Goal: Information Seeking & Learning: Learn about a topic

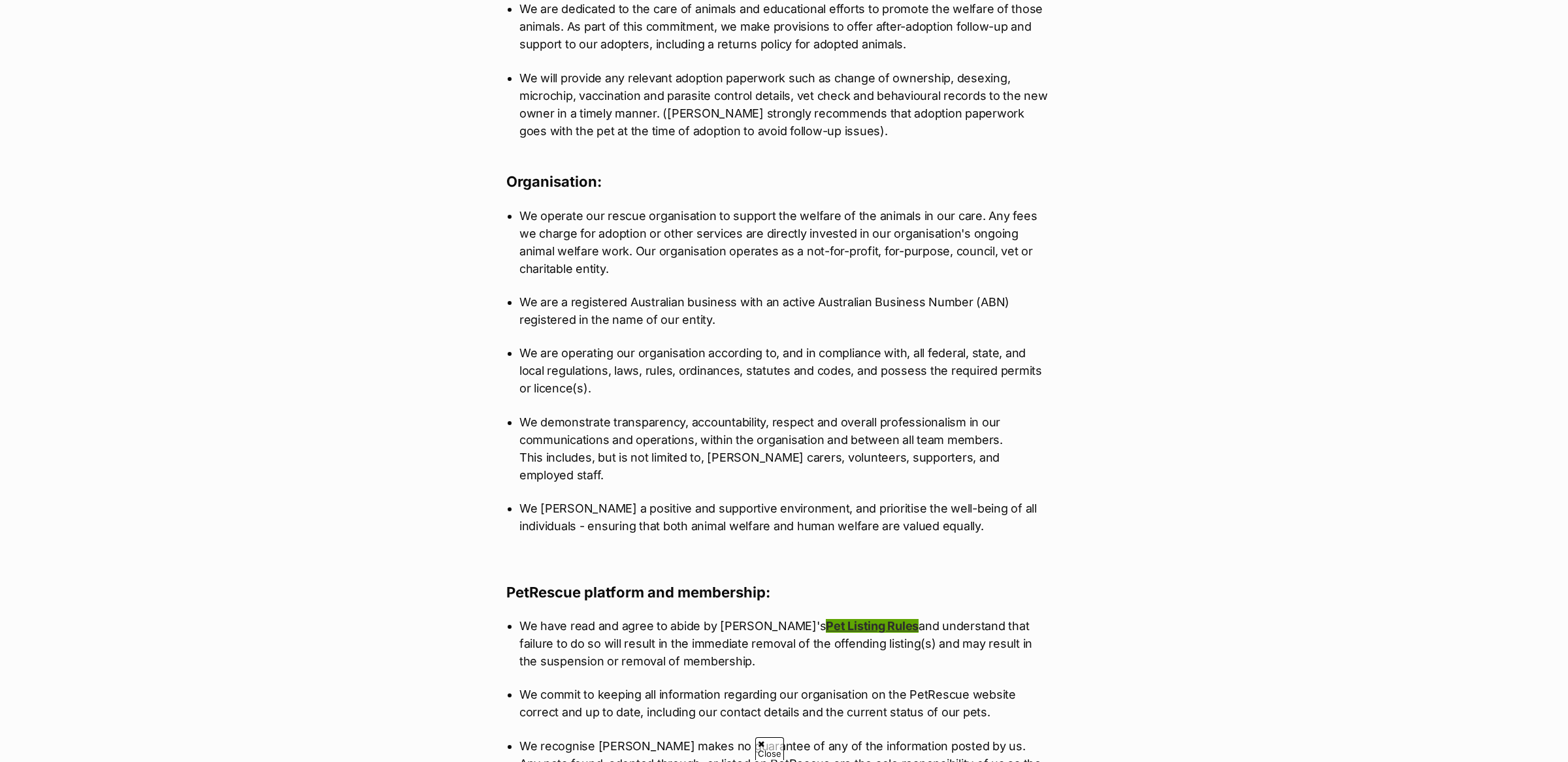
click at [835, 619] on link "Pet Listing Rules" at bounding box center [872, 626] width 93 height 14
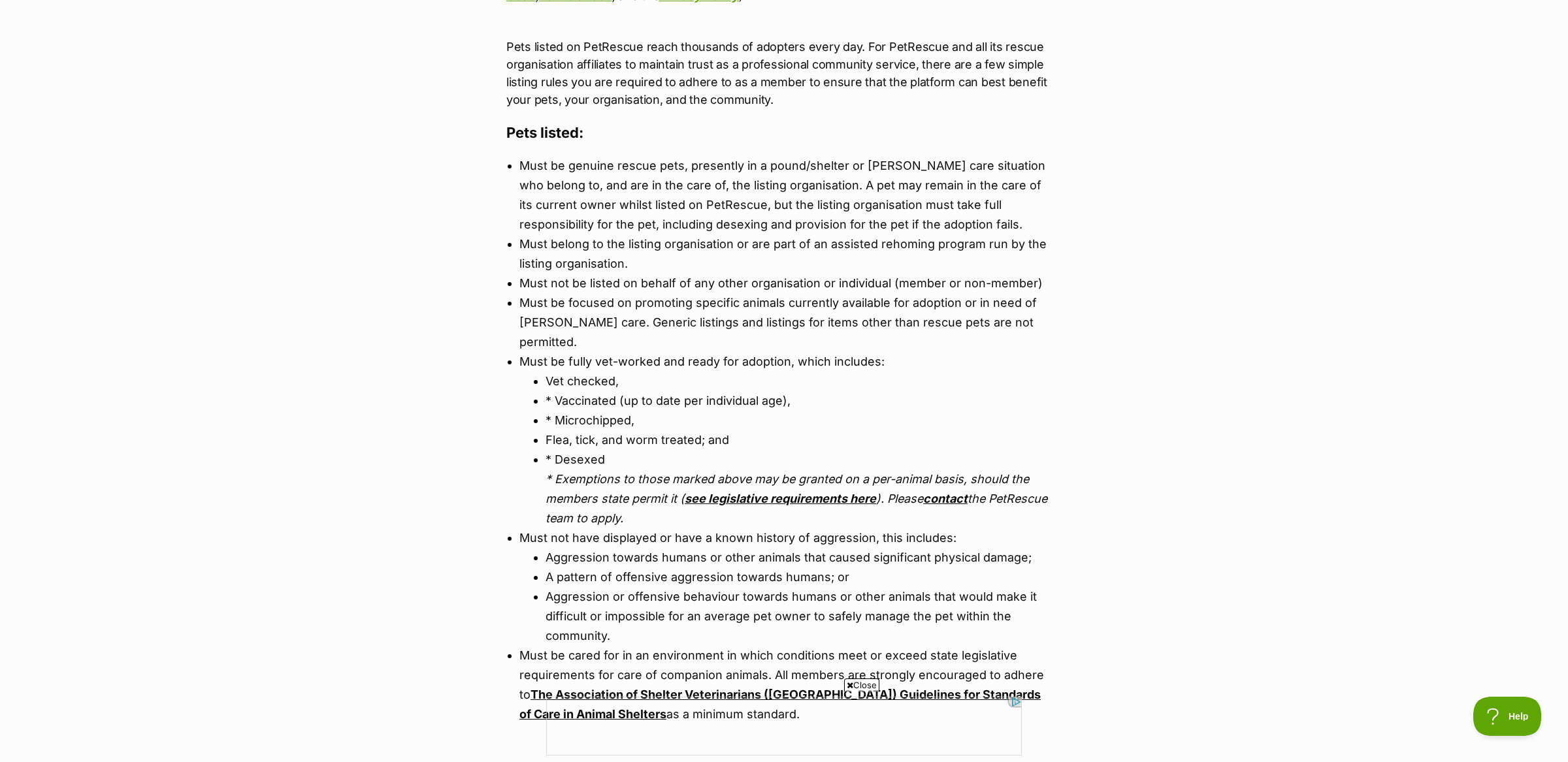
scroll to position [364, 0]
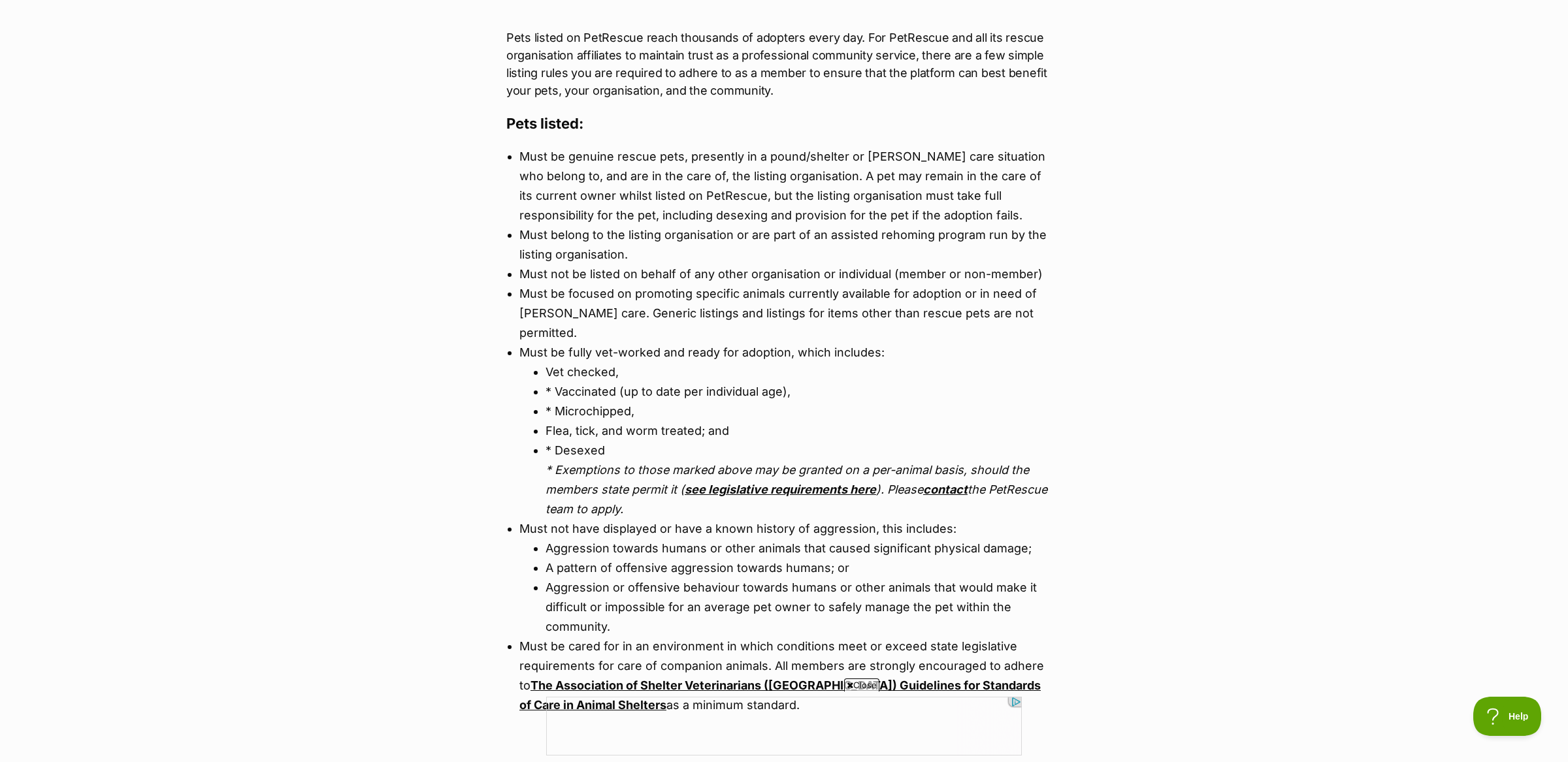
drag, startPoint x: 722, startPoint y: 486, endPoint x: 524, endPoint y: 336, distance: 248.4
click at [524, 336] on ul "Must be genuine rescue pets, presently in a pound/shelter or foster care situat…" at bounding box center [784, 431] width 555 height 568
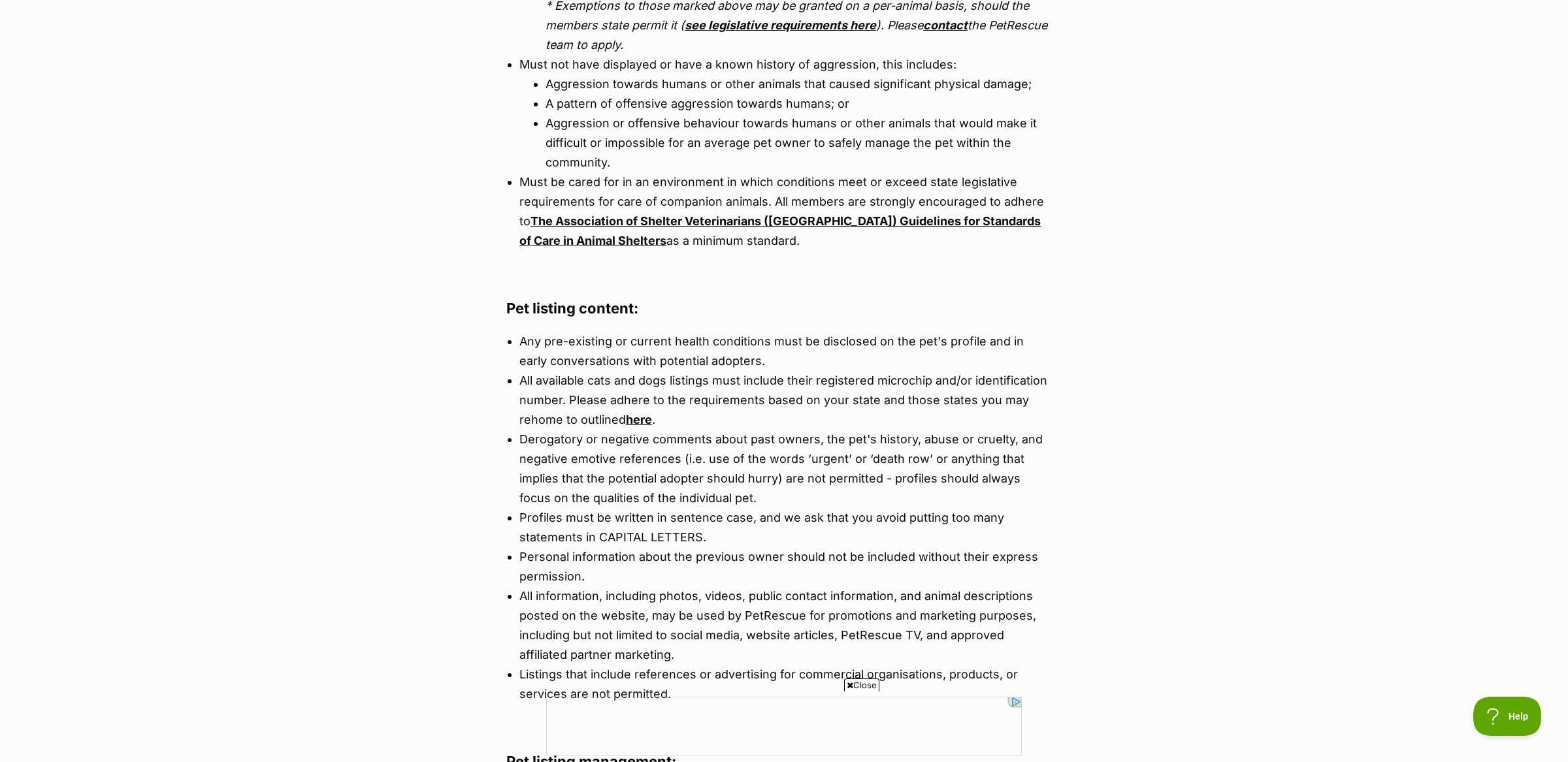
scroll to position [833, 0]
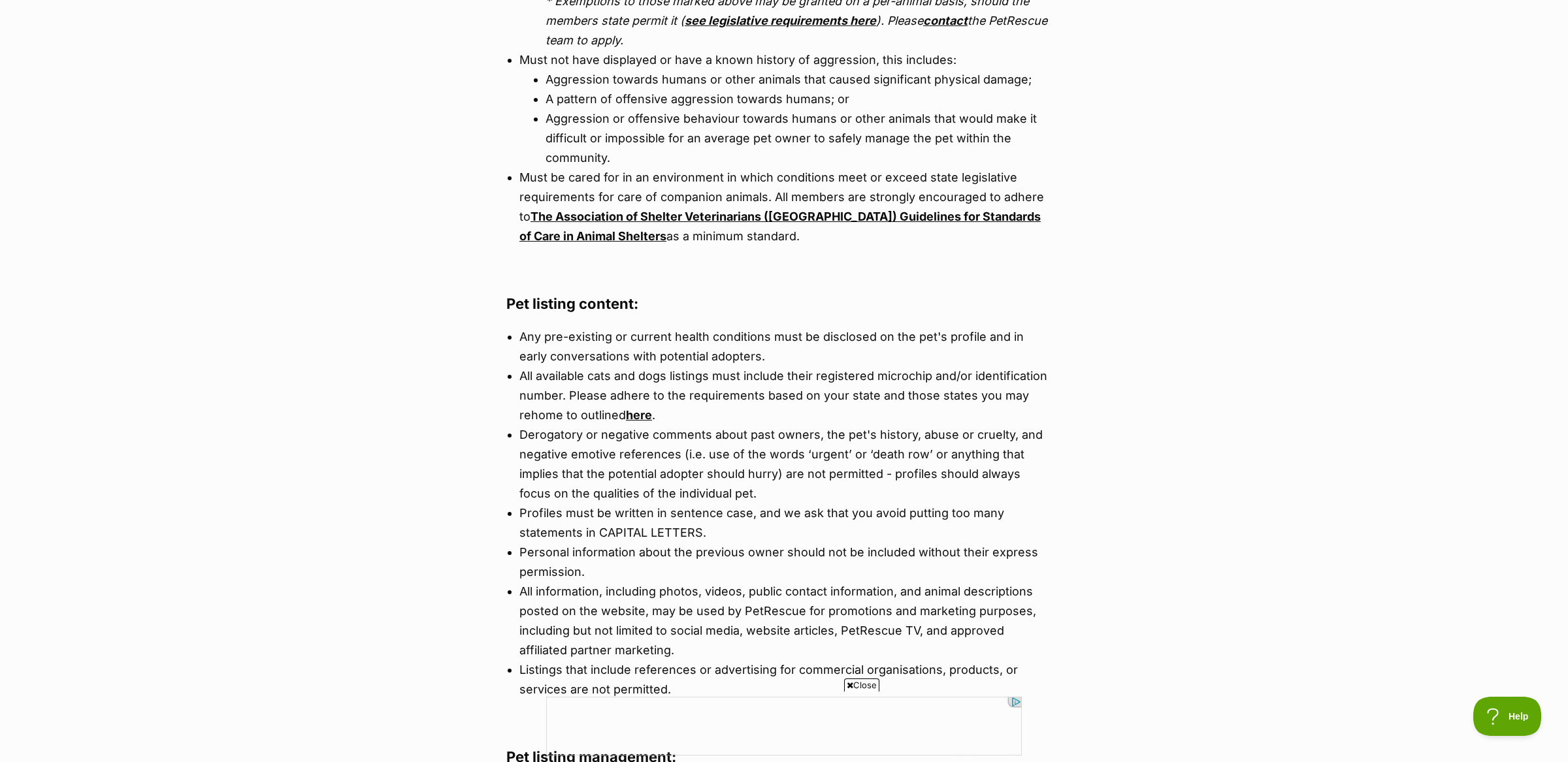
copy ul "Must be fully vet-worked and ready for adoption, which includes: Vet checked, *…"
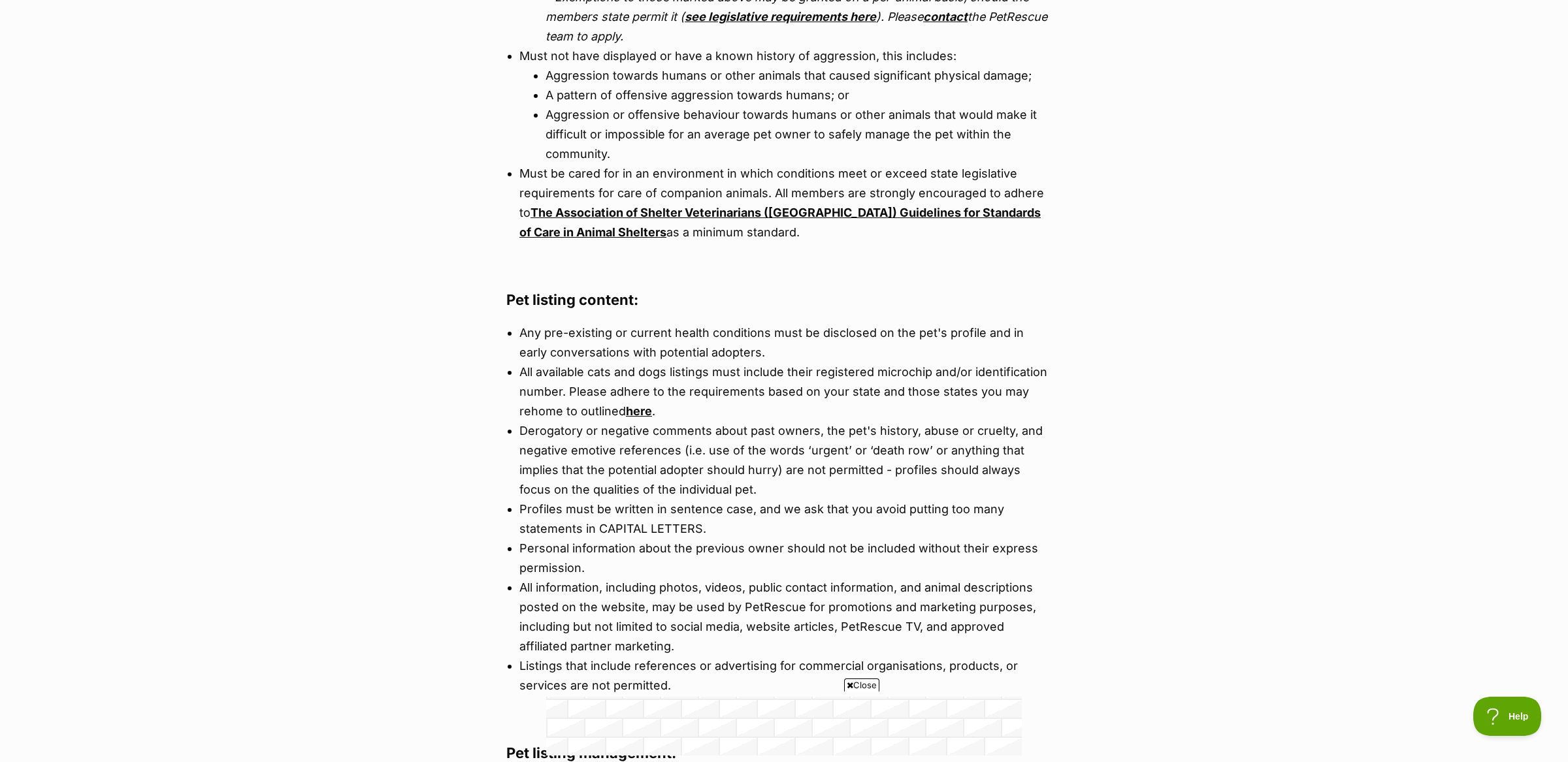
scroll to position [817, 0]
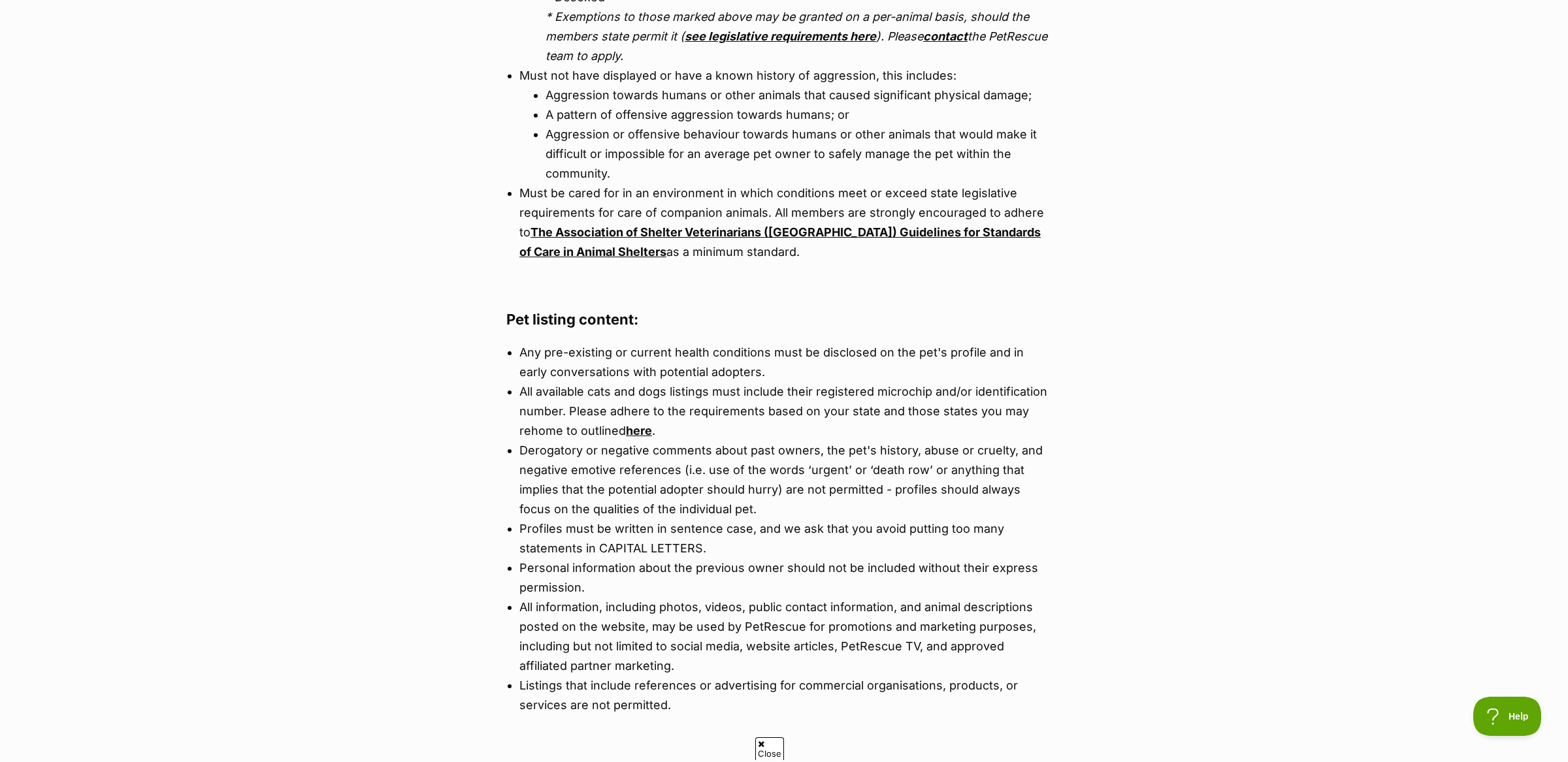
click at [625, 347] on li "Any pre-existing or current health conditions must be disclosed on the pet's pr…" at bounding box center [784, 362] width 529 height 39
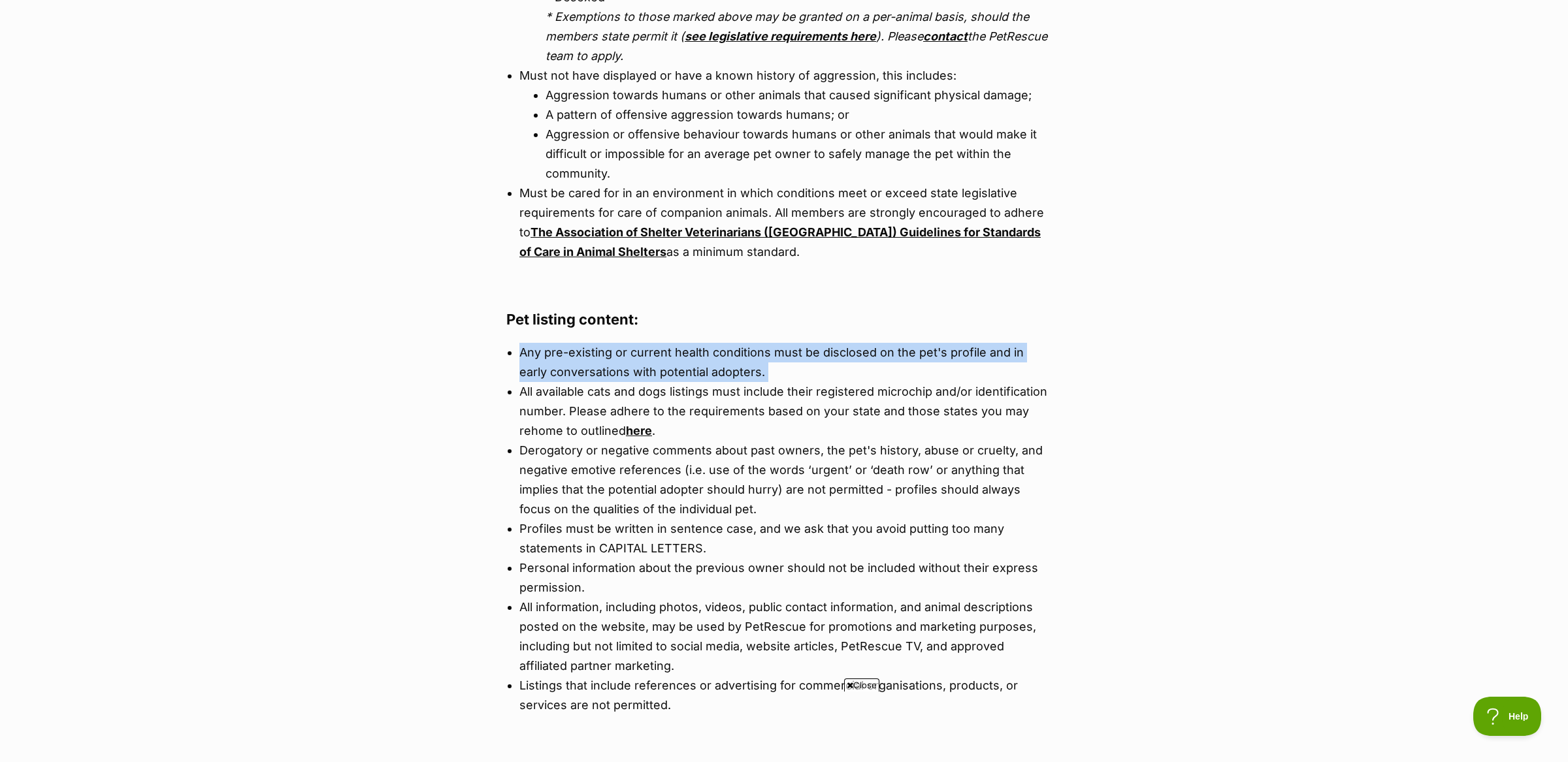
click at [625, 347] on li "Any pre-existing or current health conditions must be disclosed on the pet's pr…" at bounding box center [784, 362] width 529 height 39
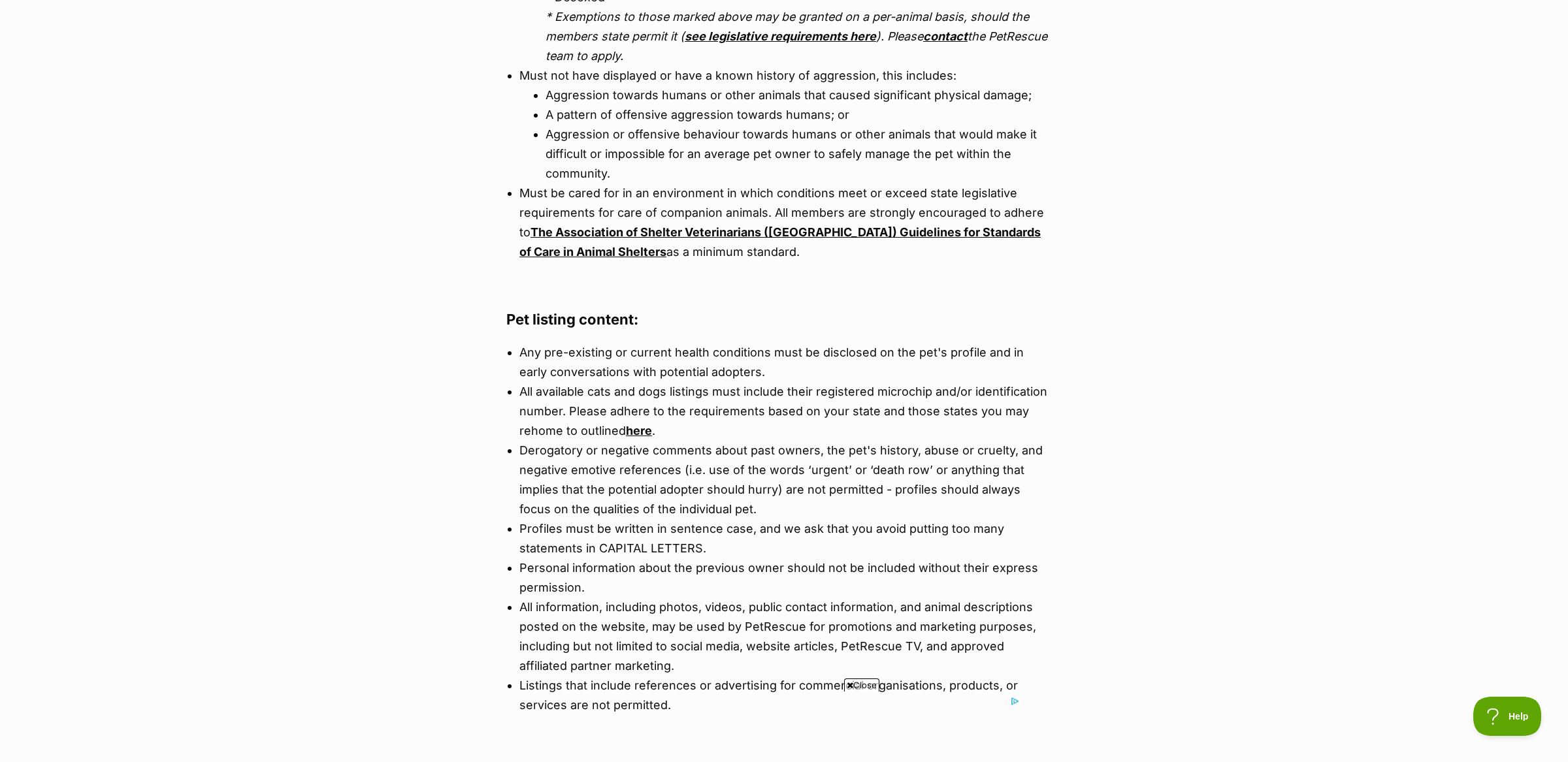
click at [583, 382] on li "All available cats and dogs listings must include their registered microchip an…" at bounding box center [784, 412] width 529 height 59
click at [583, 383] on li "All available cats and dogs listings must include their registered microchip an…" at bounding box center [784, 412] width 529 height 59
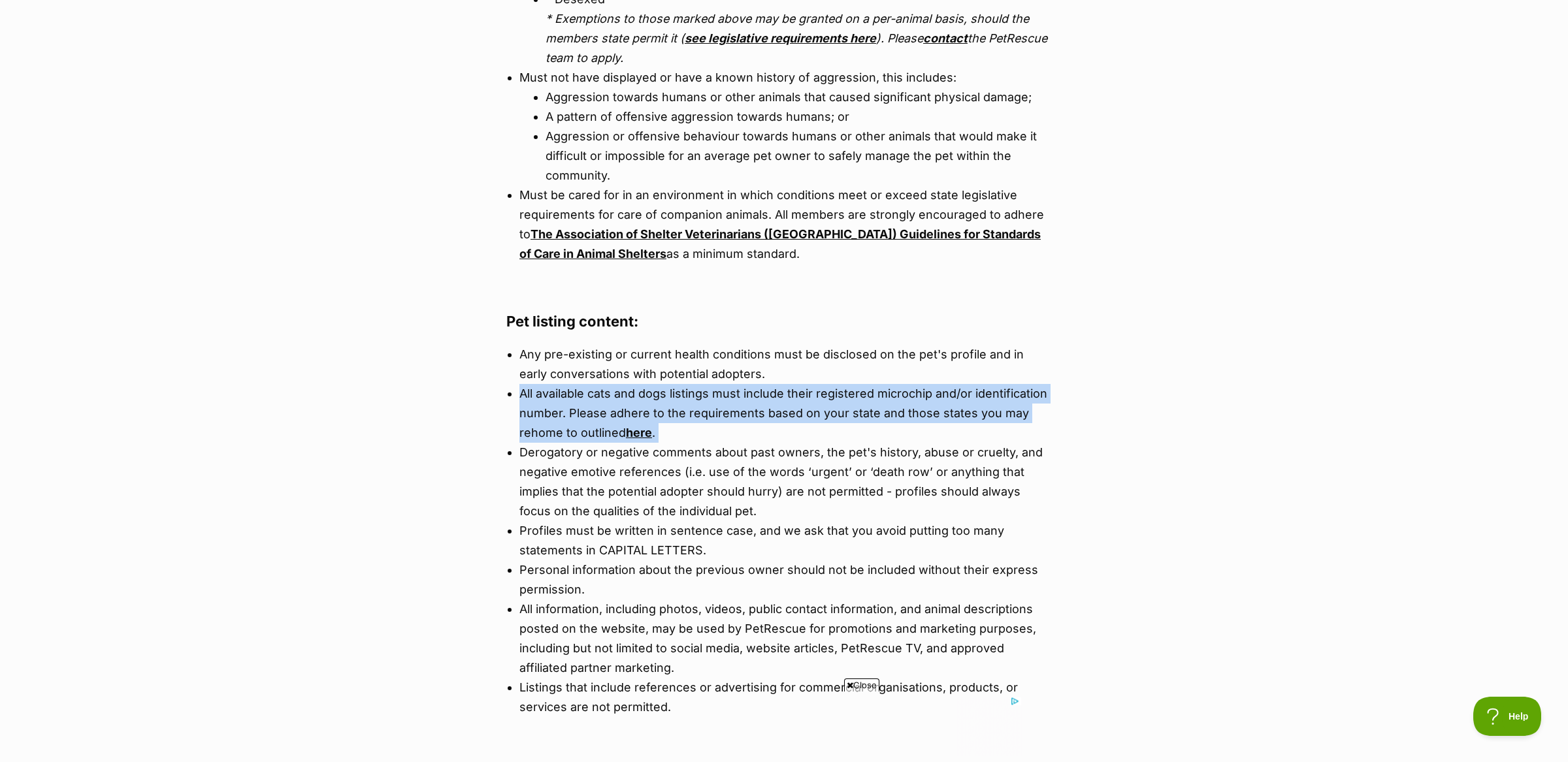
click at [583, 384] on li "All available cats and dogs listings must include their registered microchip an…" at bounding box center [784, 414] width 529 height 59
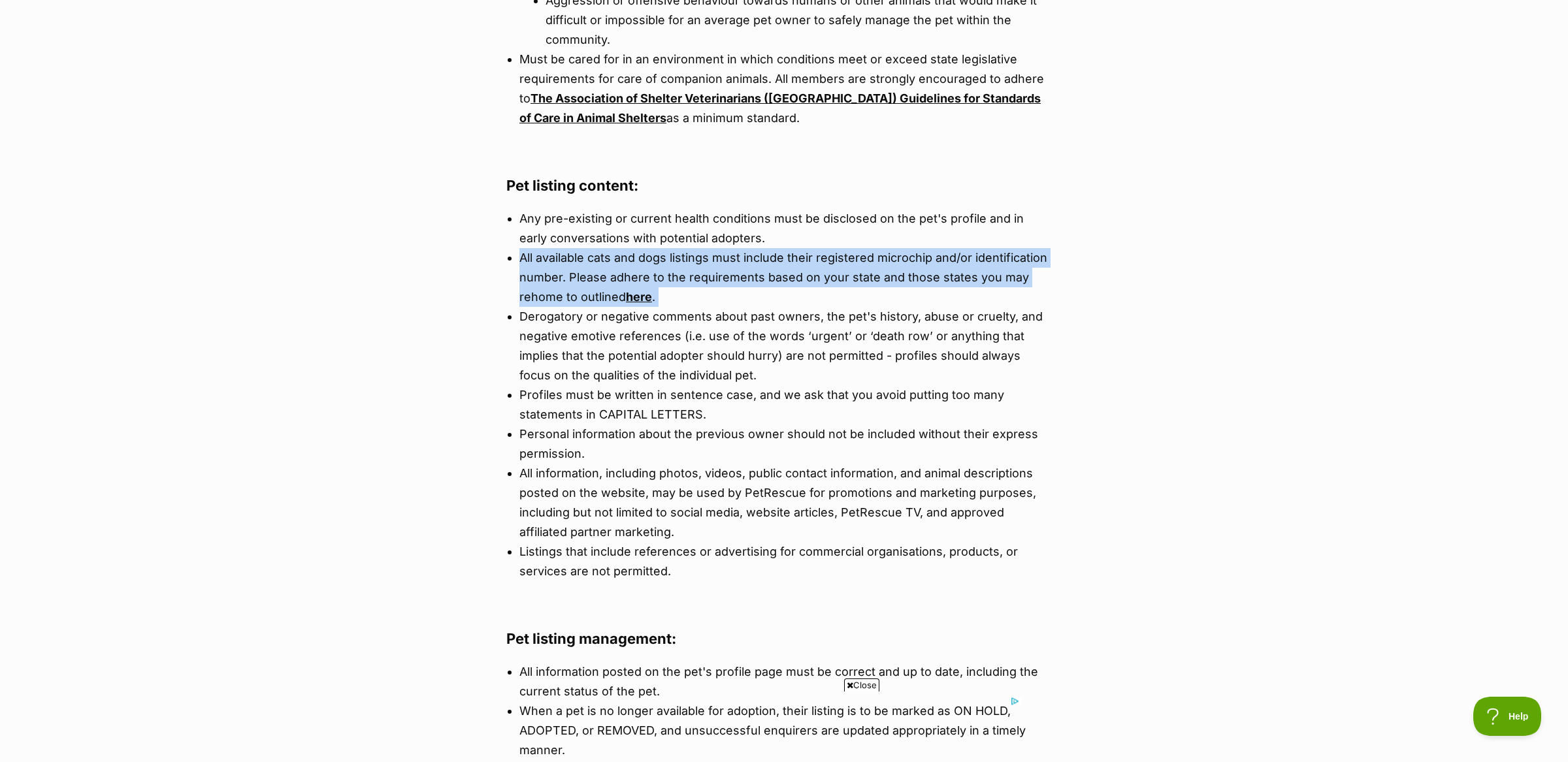
scroll to position [952, 0]
copy ul "All available cats and dogs listings must include their registered microchip an…"
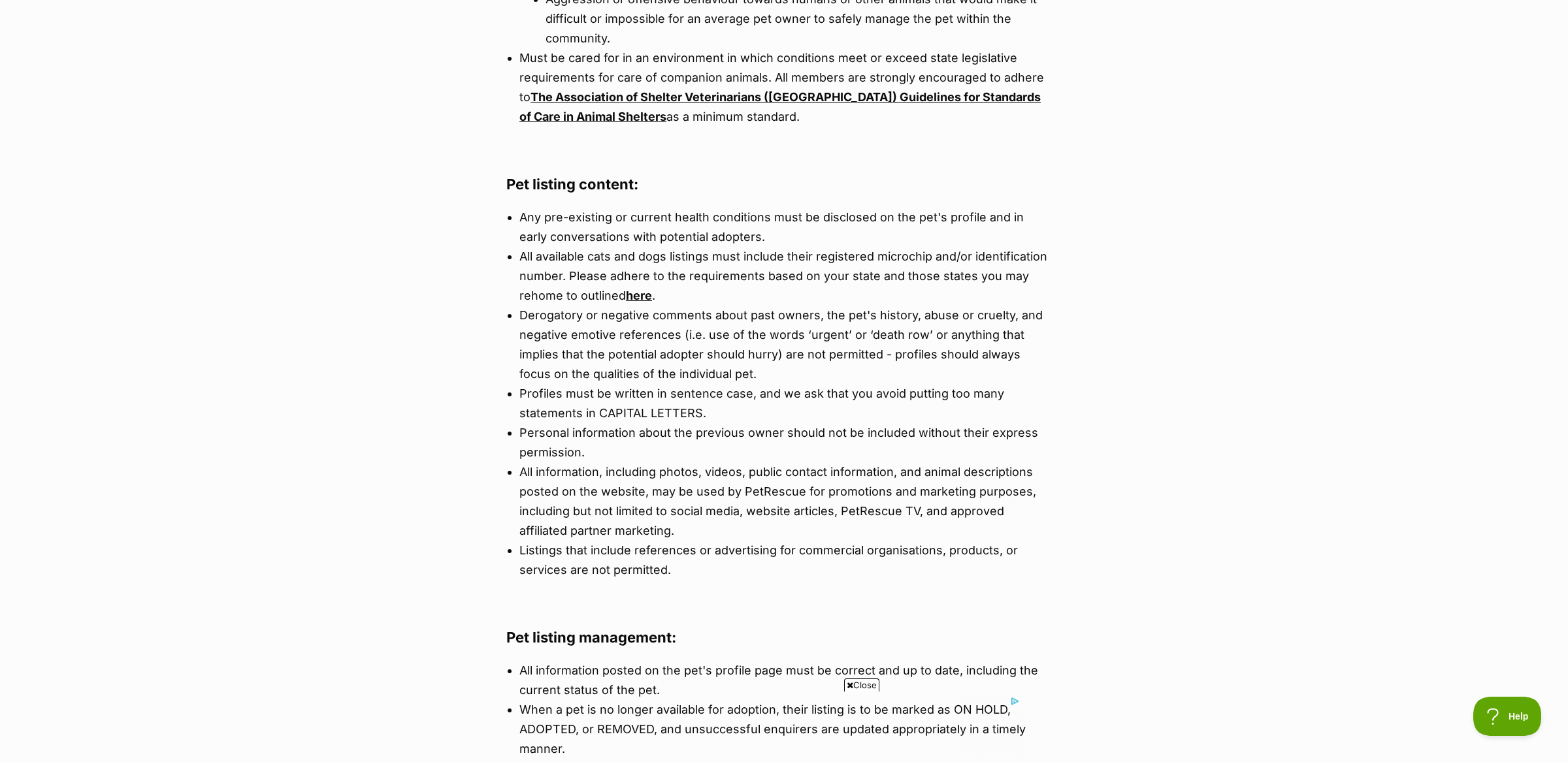
click at [570, 306] on li "Derogatory or negative comments about past owners, the pet's history, abuse or …" at bounding box center [784, 345] width 529 height 78
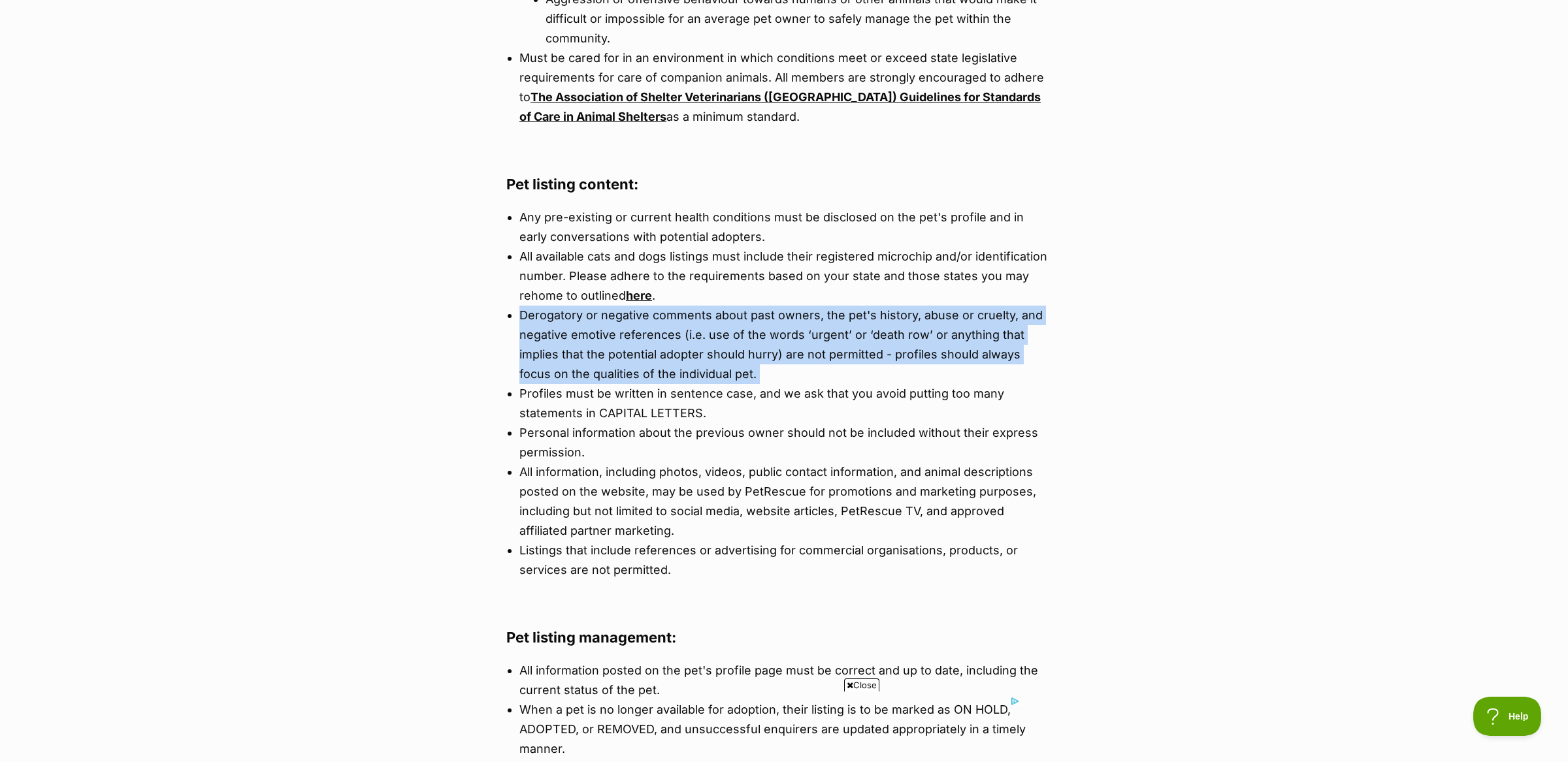
click at [570, 306] on li "Derogatory or negative comments about past owners, the pet's history, abuse or …" at bounding box center [784, 345] width 529 height 78
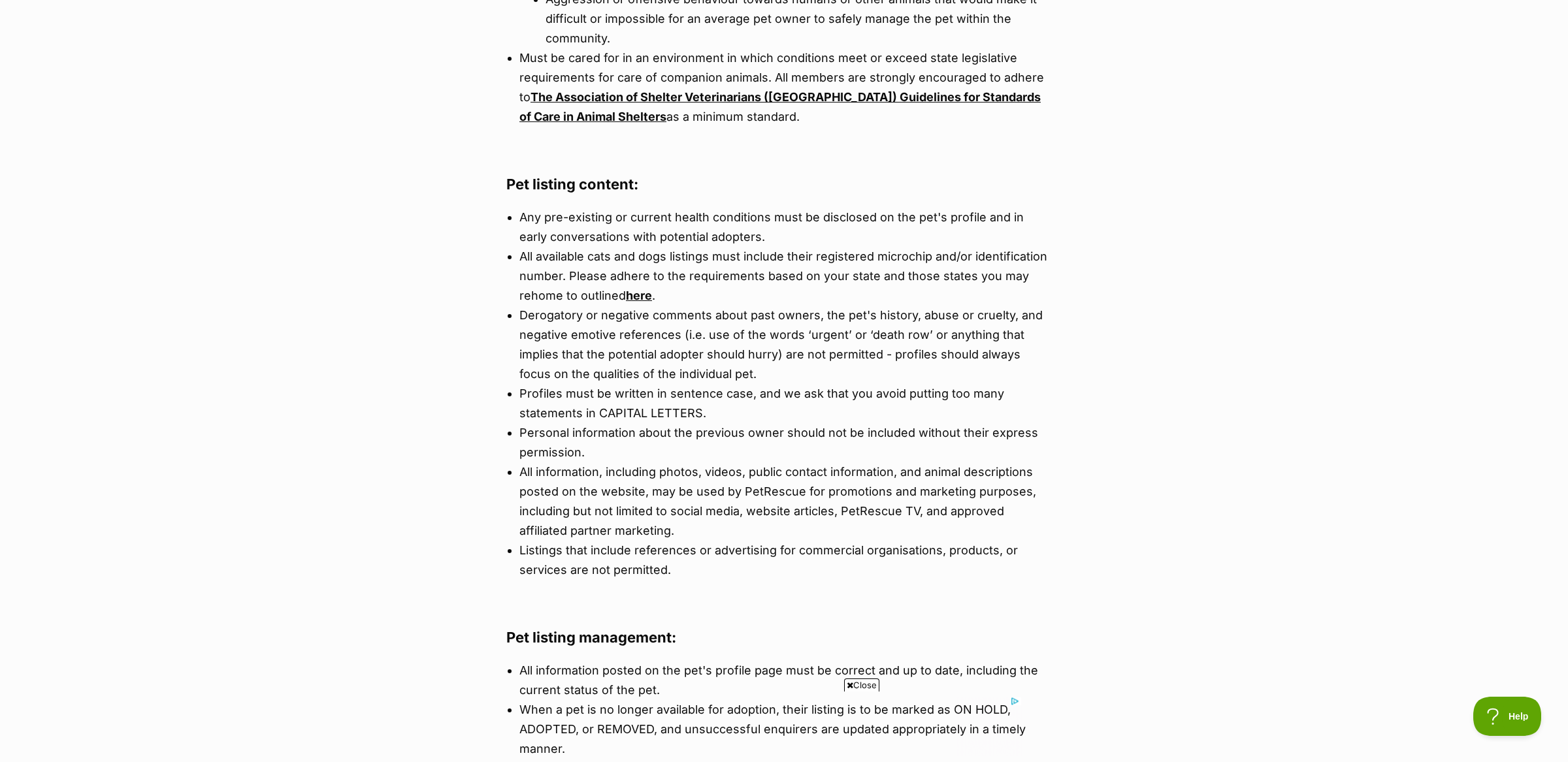
click at [566, 387] on li "Profiles must be written in sentence case, and we ask that you avoid putting to…" at bounding box center [784, 403] width 529 height 39
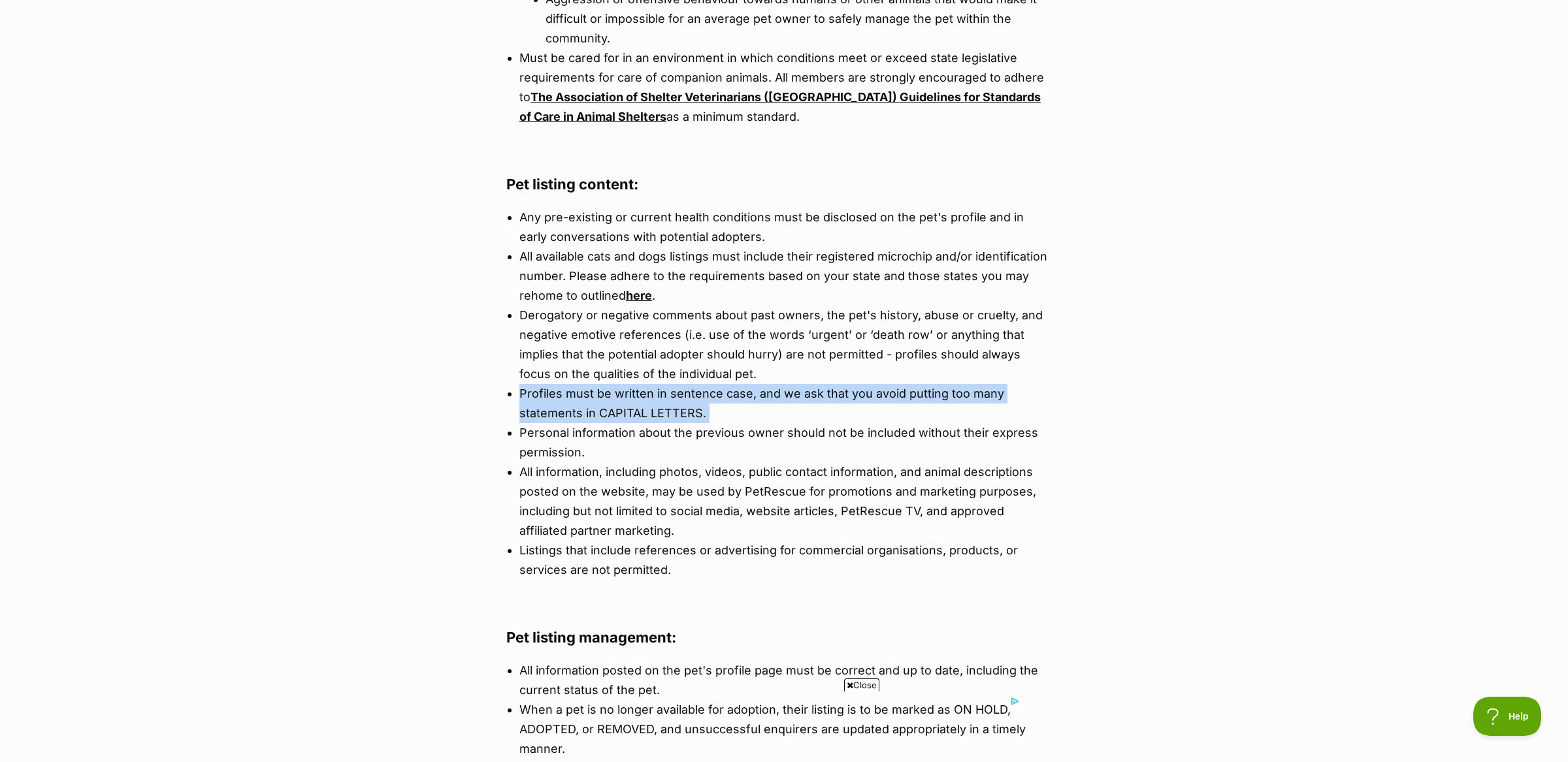
click at [566, 387] on li "Profiles must be written in sentence case, and we ask that you avoid putting to…" at bounding box center [784, 403] width 529 height 39
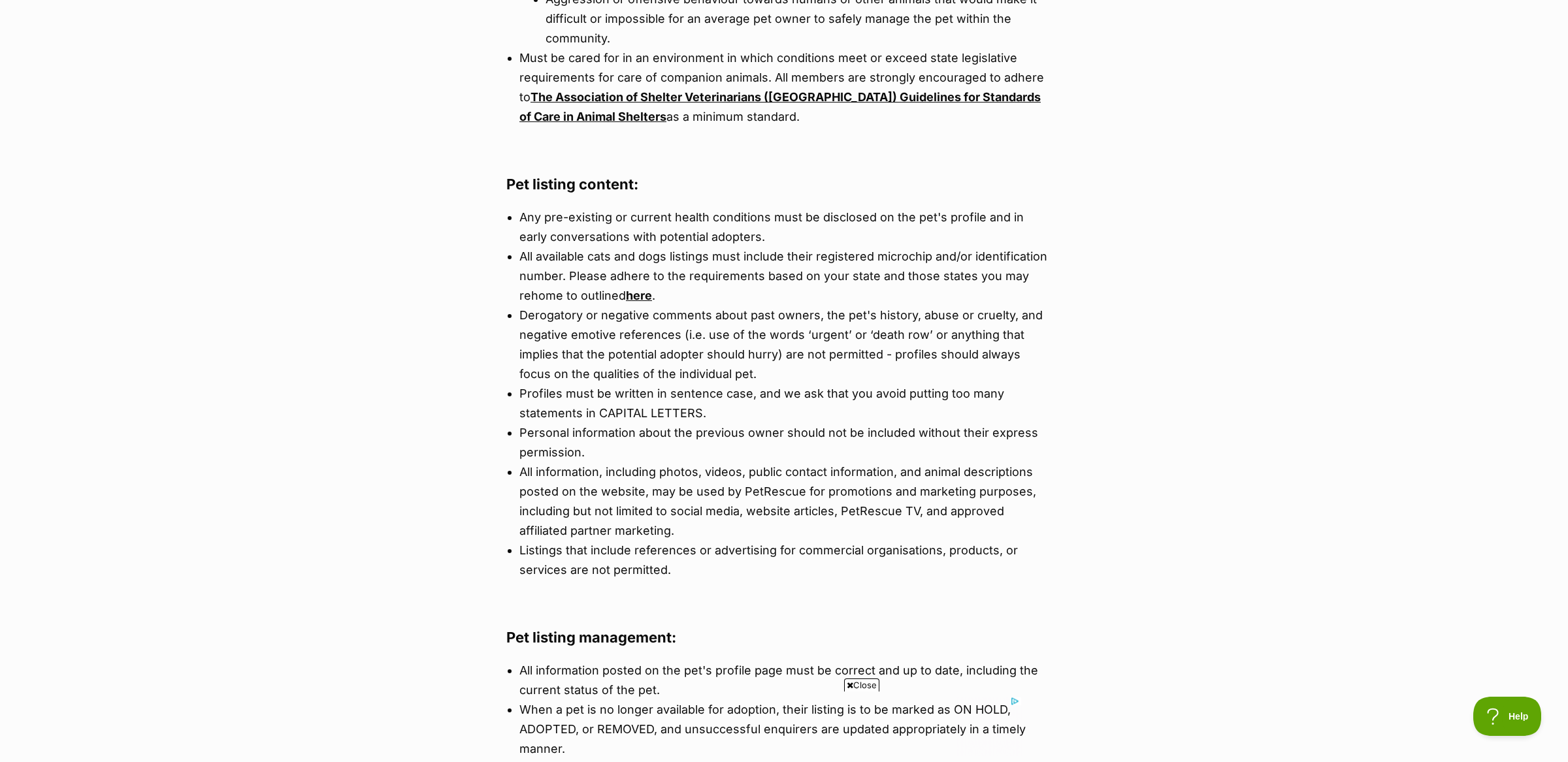
click at [562, 472] on li "All information, including photos, videos, public contact information, and anim…" at bounding box center [784, 501] width 529 height 78
click at [562, 472] on li "All information, including photos, videos, public contact information, and anim…" at bounding box center [784, 503] width 529 height 78
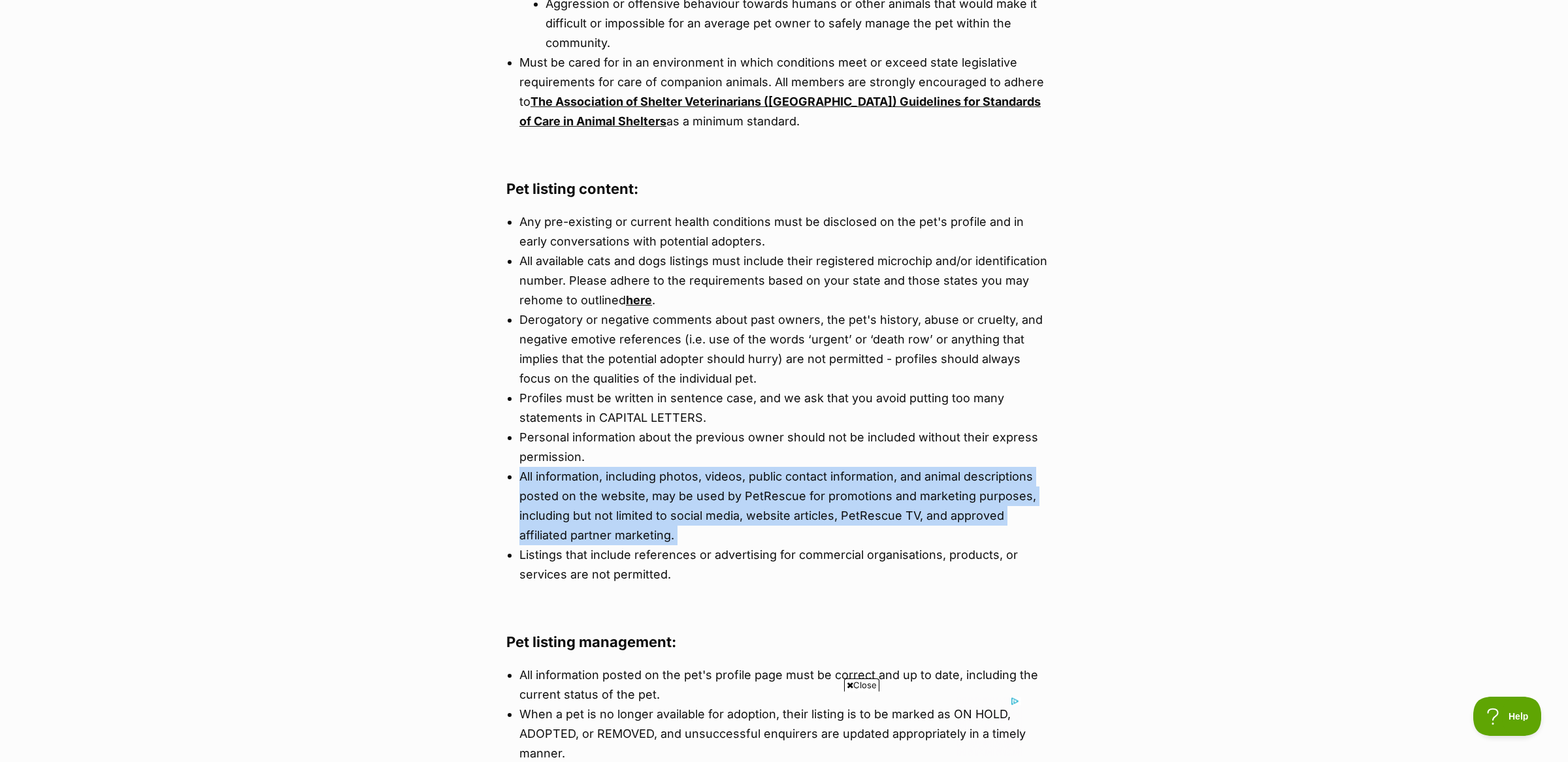
click at [562, 472] on li "All information, including photos, videos, public contact information, and anim…" at bounding box center [784, 506] width 529 height 78
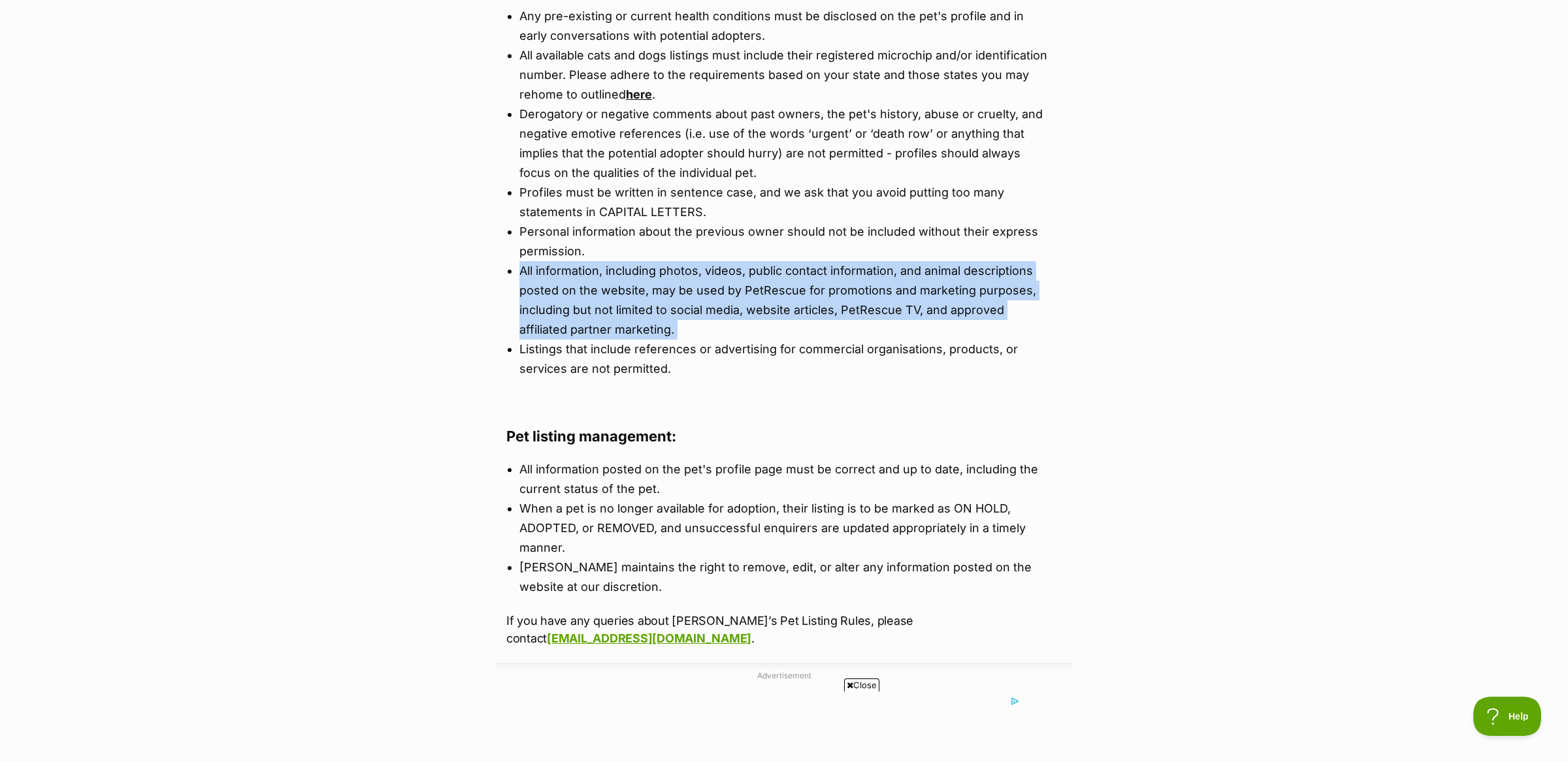
scroll to position [1170, 0]
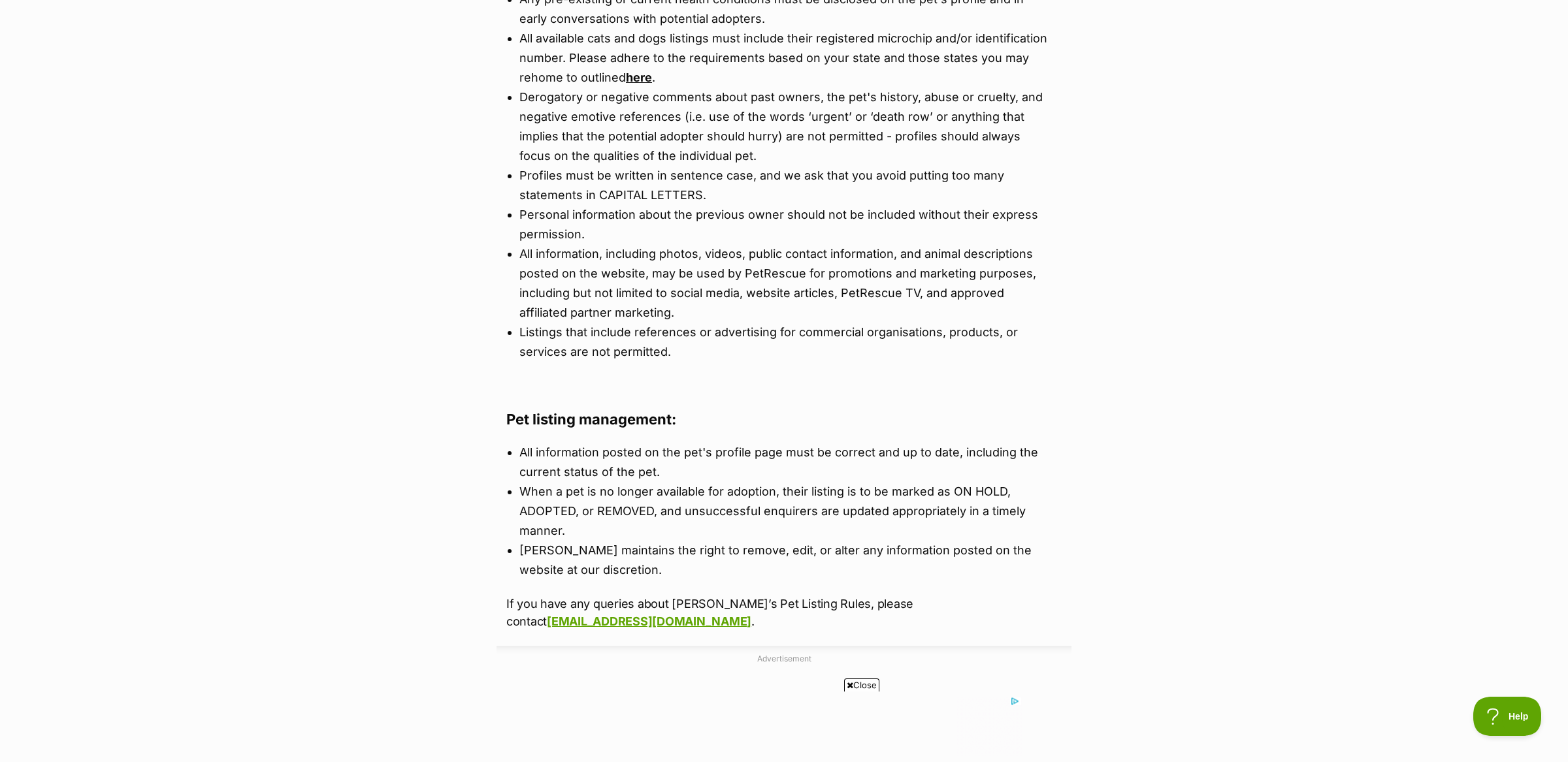
click at [438, 486] on div "What's happening at PetRescue Last updated: 25 Jun, 2025 Published on: 4 Feb, 2…" at bounding box center [784, 62] width 1568 height 2114
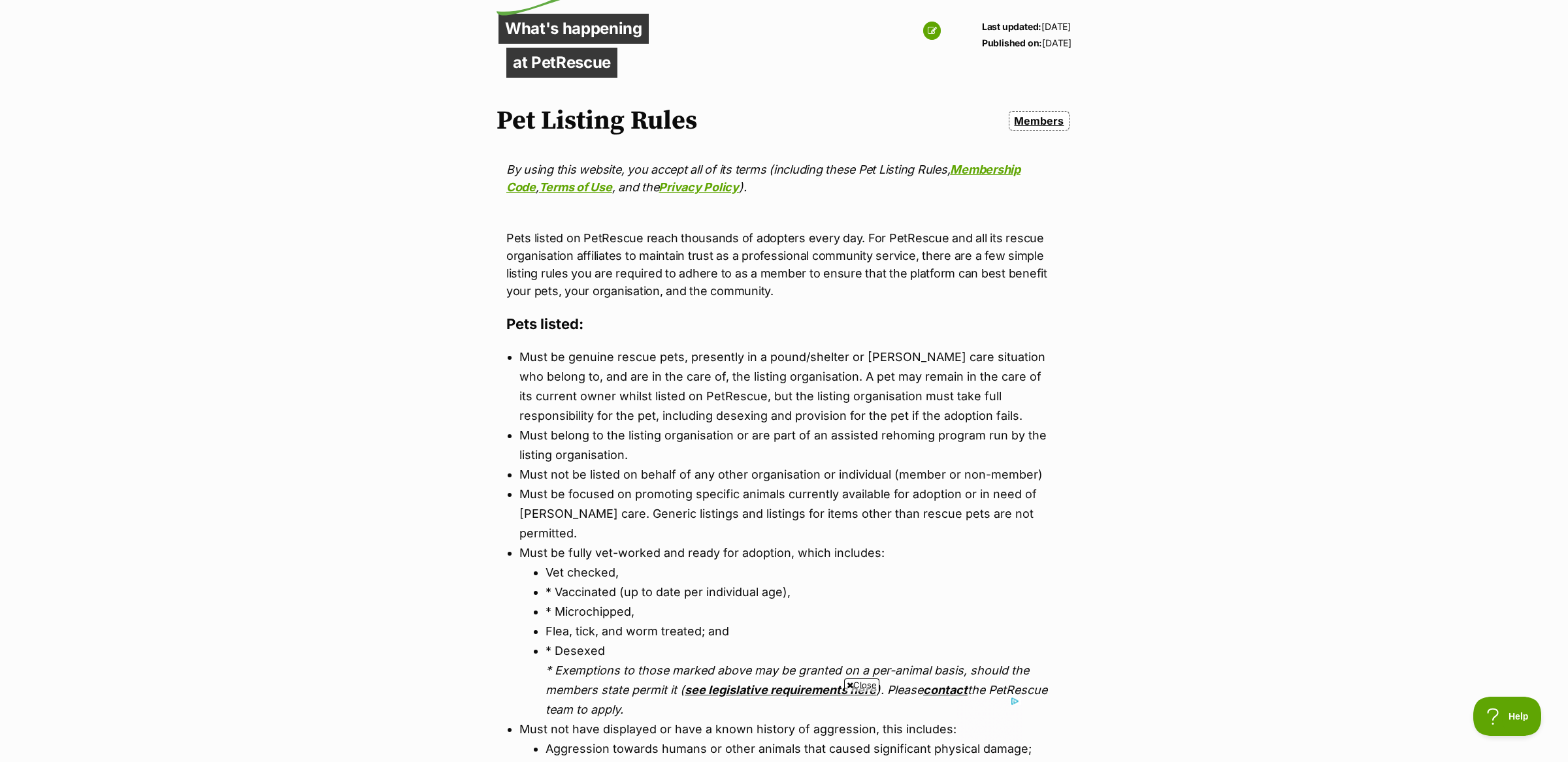
scroll to position [230, 0]
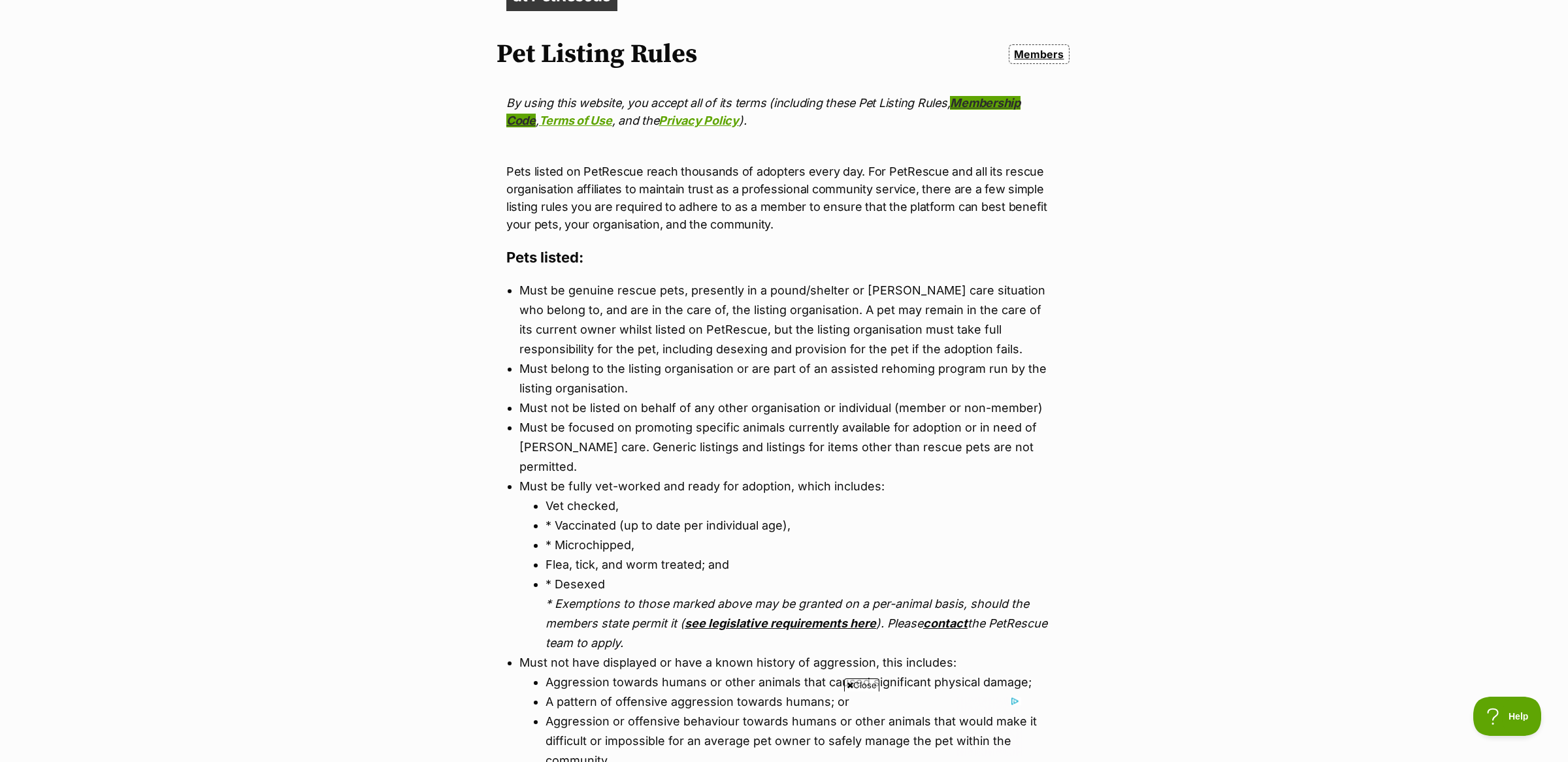
click at [960, 103] on link "Membership Code" at bounding box center [763, 112] width 514 height 32
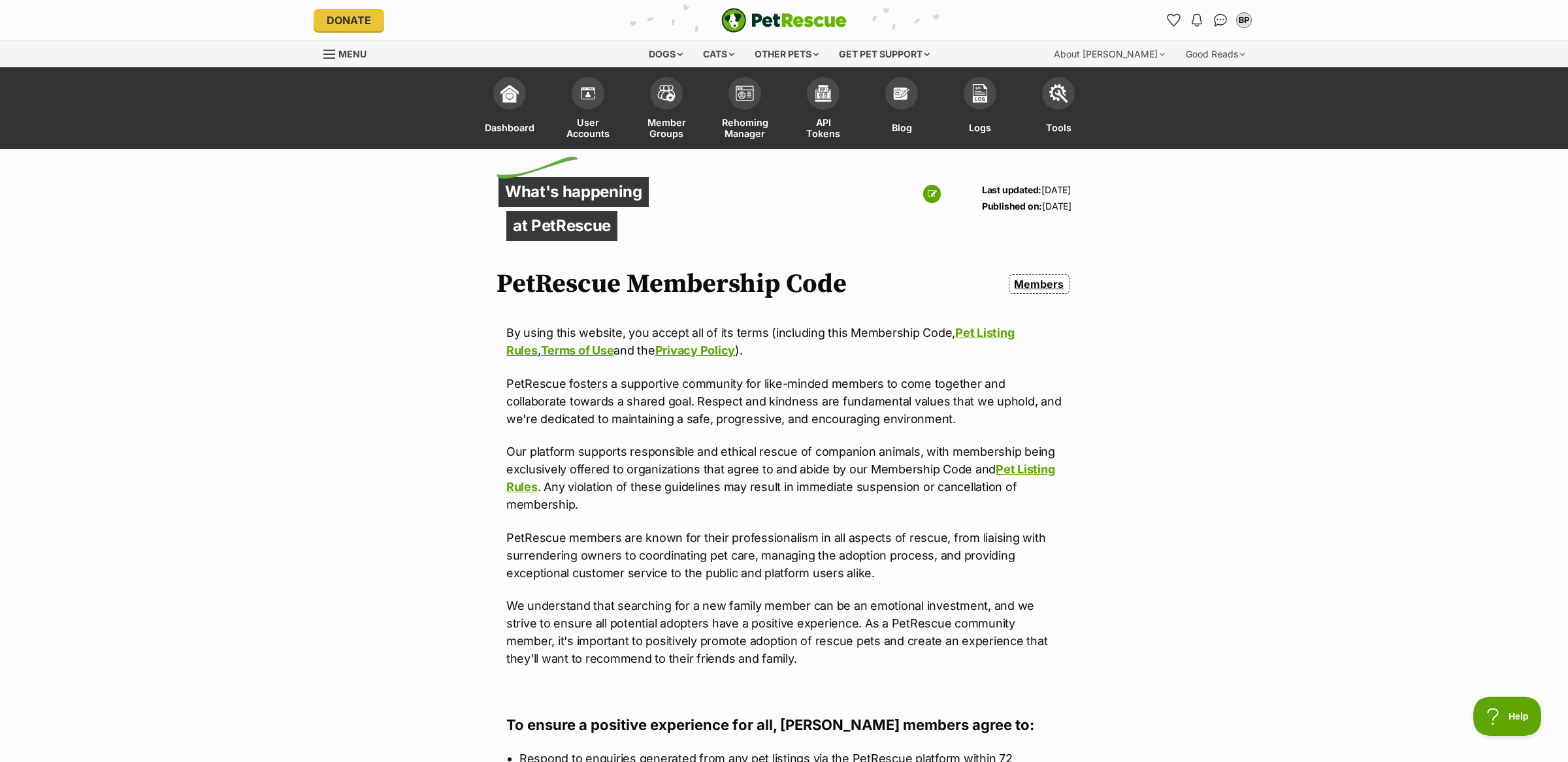
drag, startPoint x: 1003, startPoint y: 330, endPoint x: 958, endPoint y: 302, distance: 53.0
click at [1003, 330] on link "Pet Listing Rules" at bounding box center [760, 342] width 508 height 32
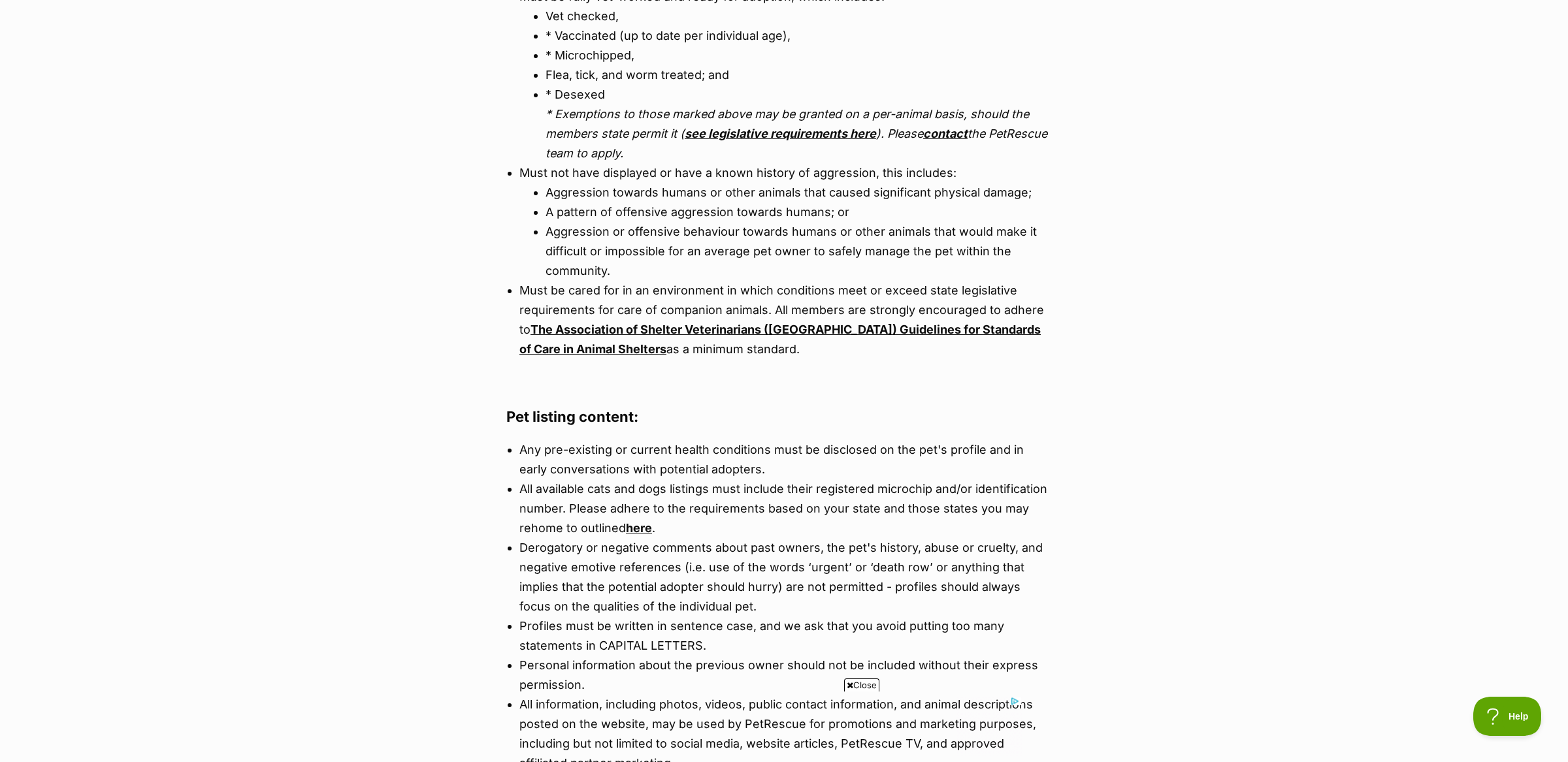
scroll to position [813, 0]
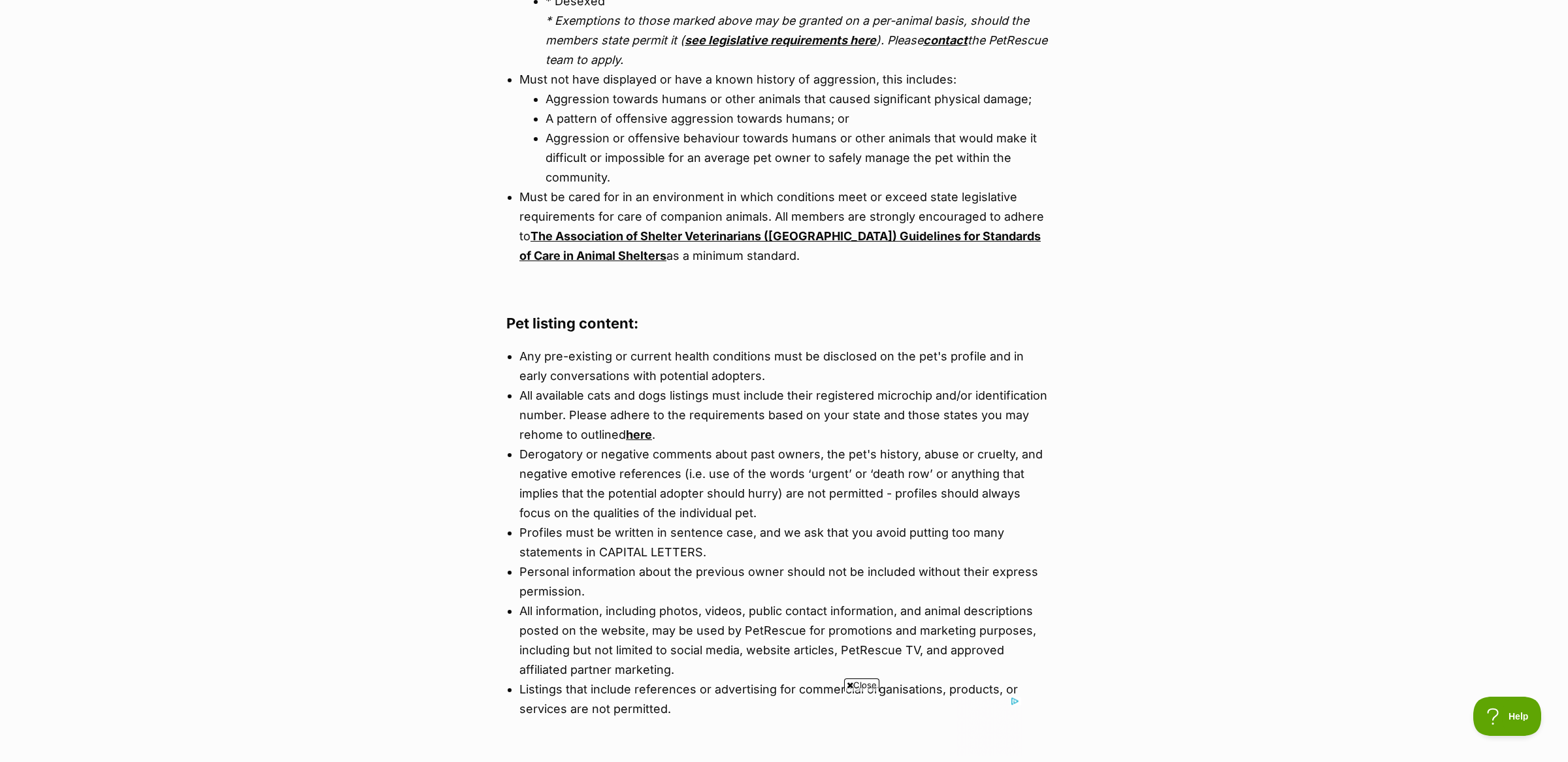
click at [795, 34] on link "see legislative requirements here" at bounding box center [780, 40] width 191 height 14
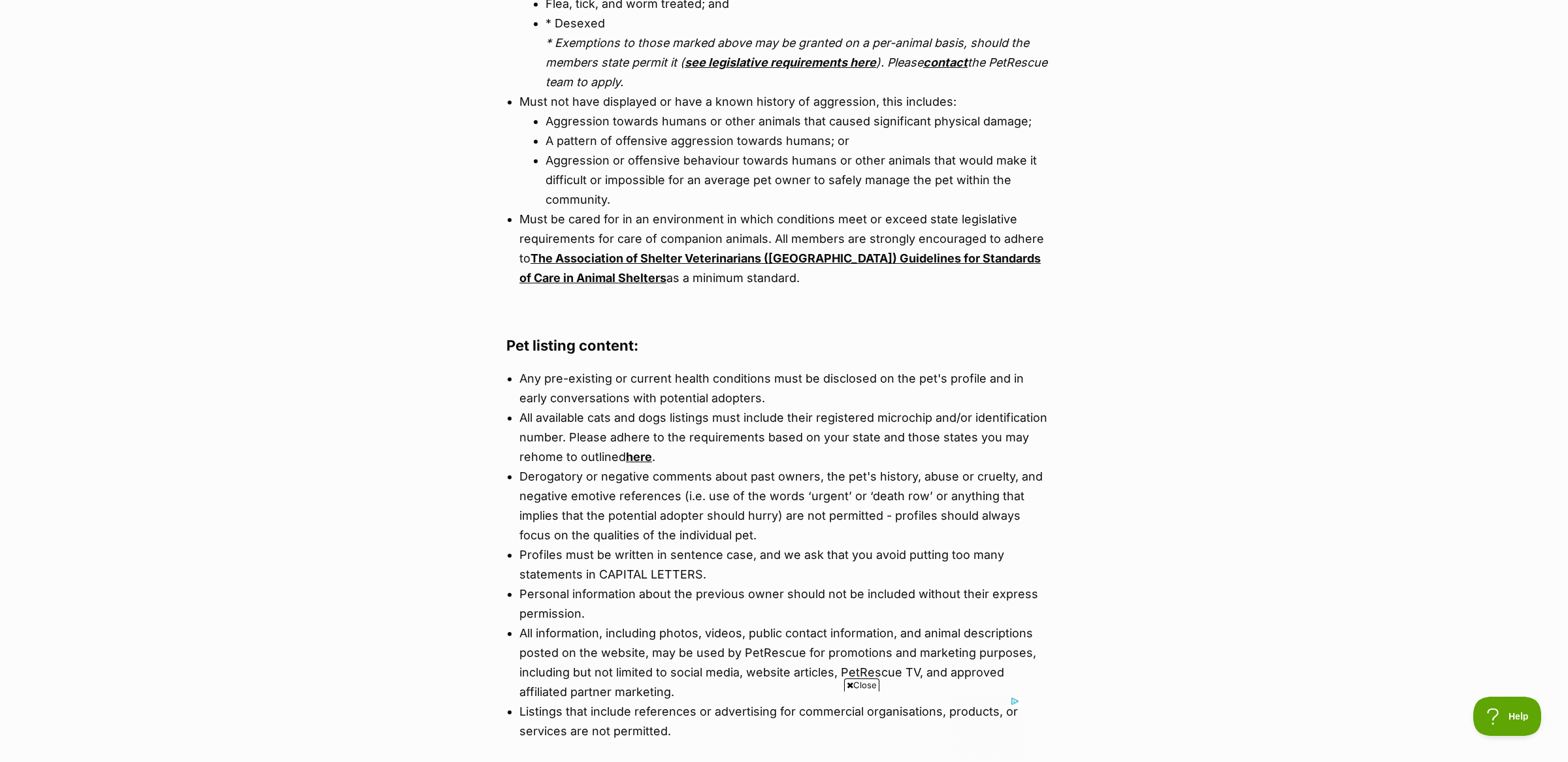
scroll to position [879, 0]
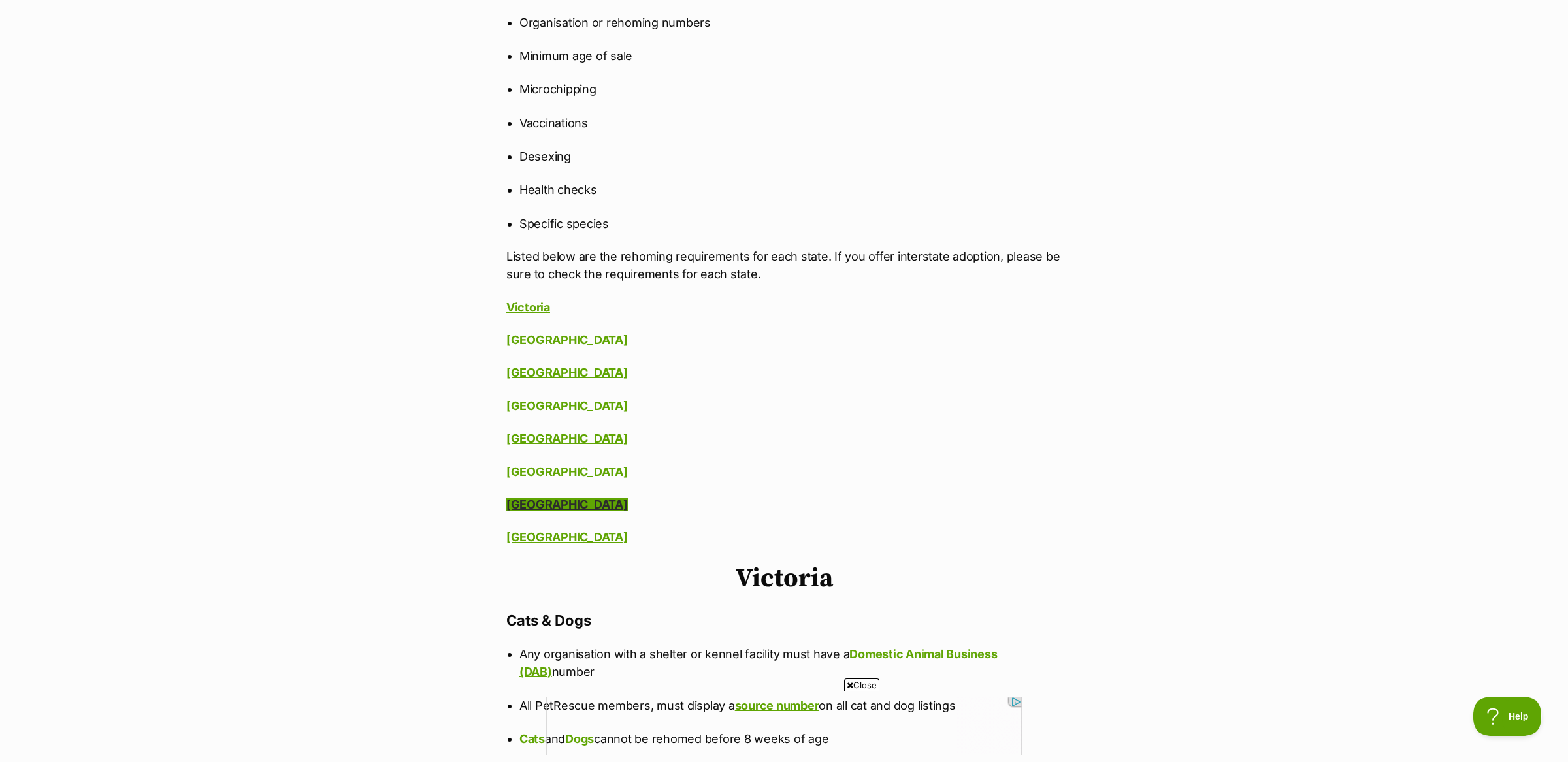
scroll to position [810, 0]
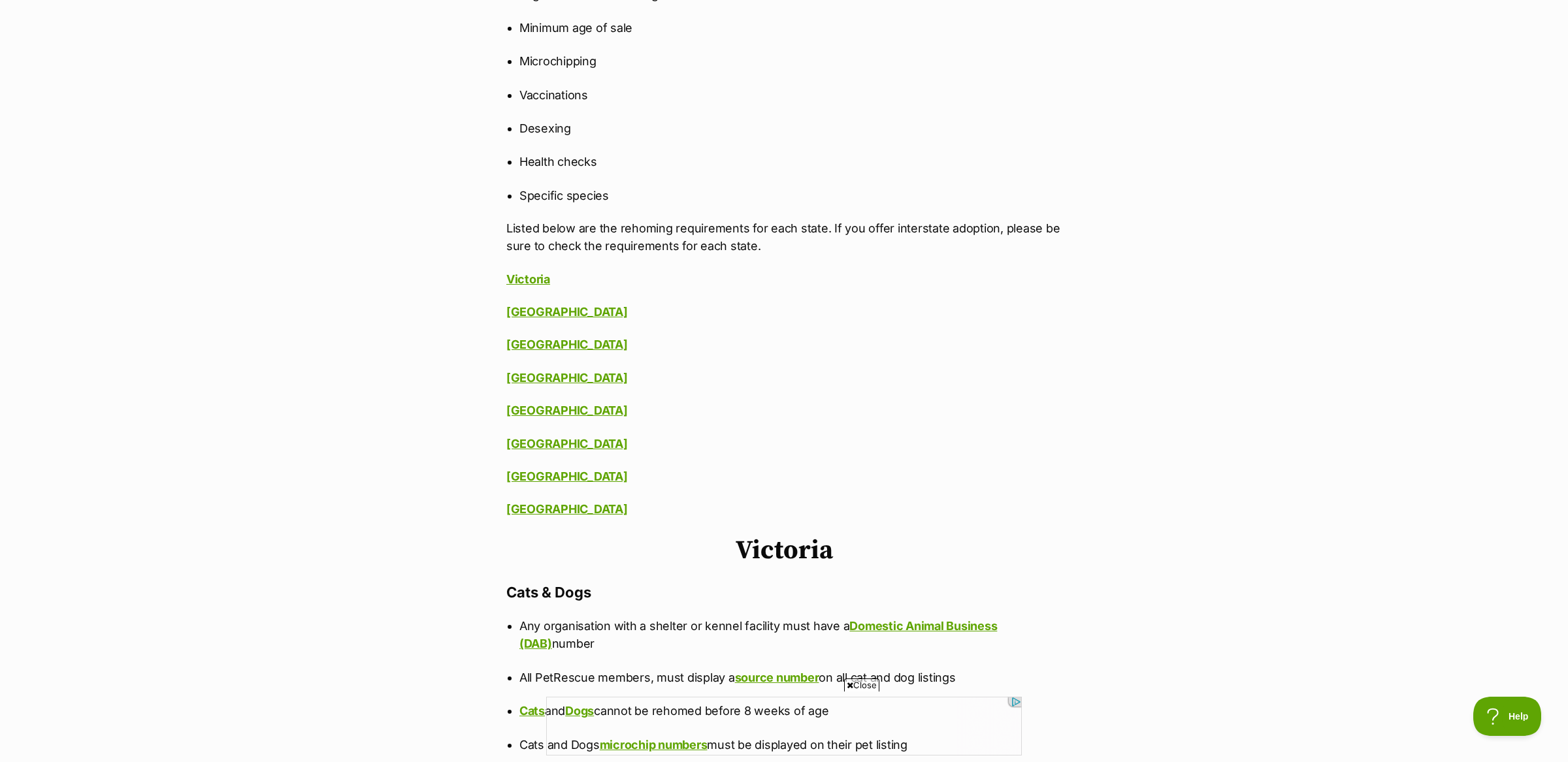
click at [547, 305] on p "[GEOGRAPHIC_DATA]" at bounding box center [784, 312] width 555 height 18
click at [548, 312] on link "[GEOGRAPHIC_DATA]" at bounding box center [567, 312] width 121 height 14
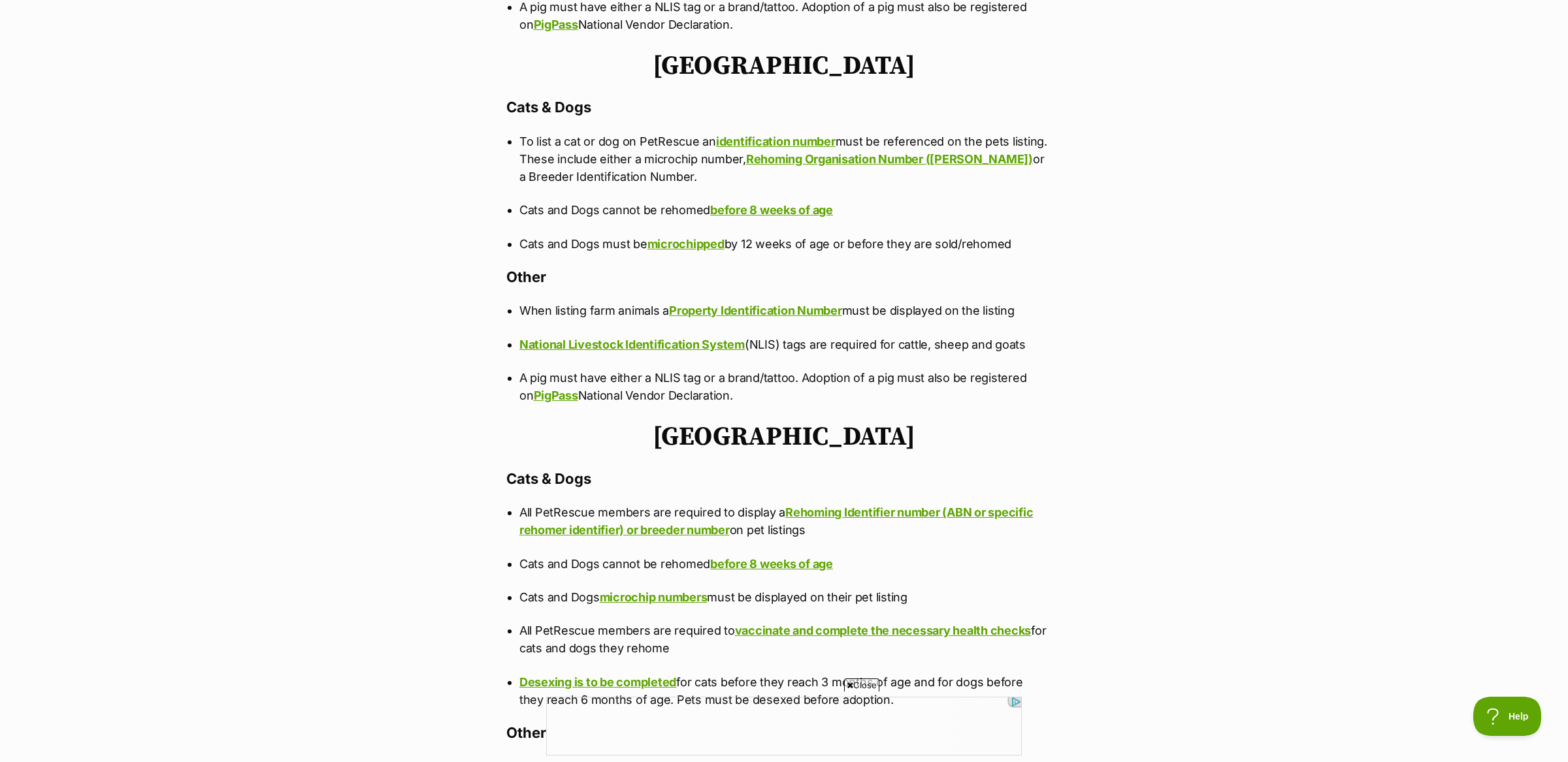
scroll to position [1872, 0]
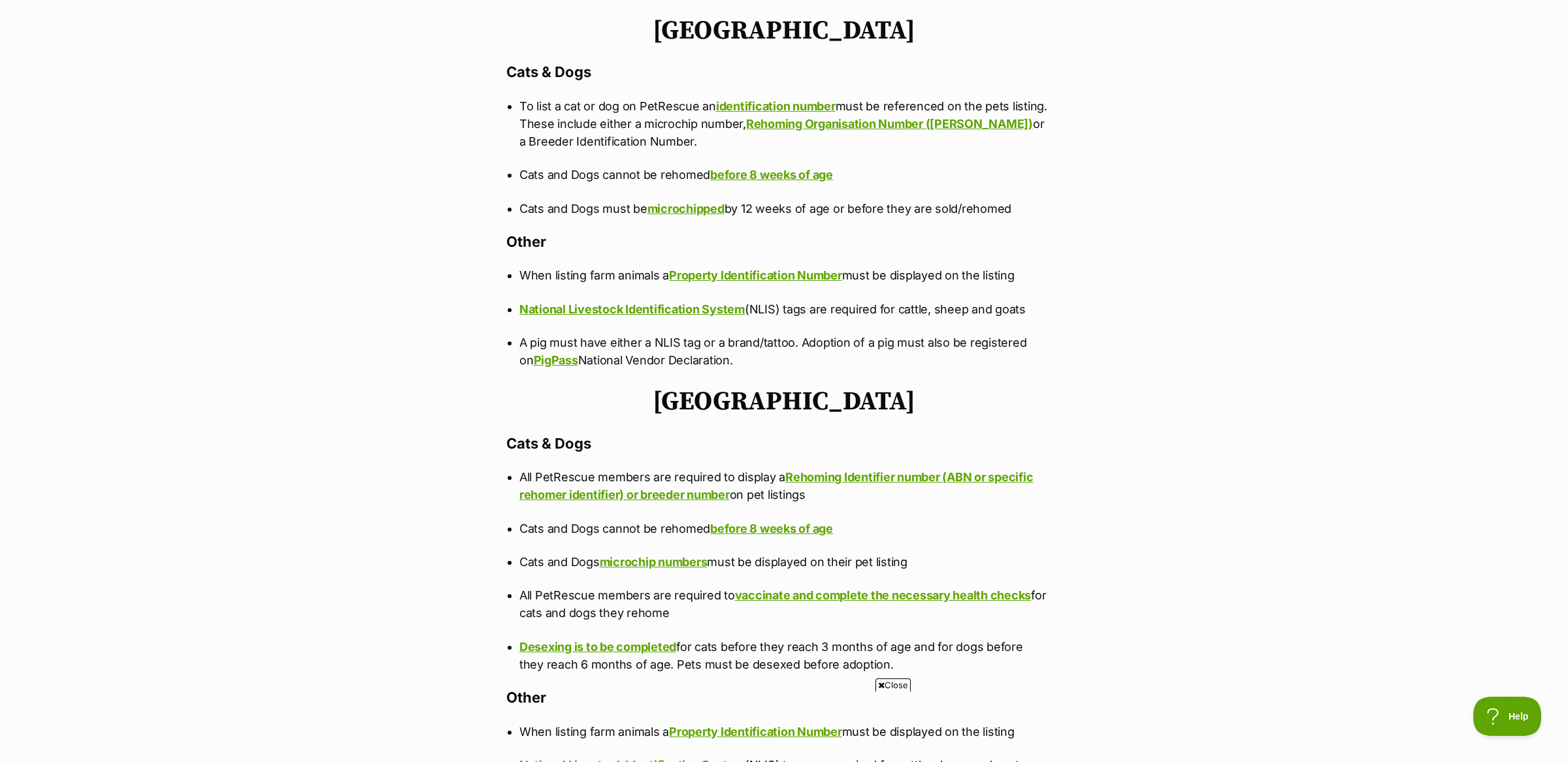
click at [593, 166] on p "Cats and Dogs cannot be rehomed before 8 weeks of age" at bounding box center [784, 175] width 529 height 18
click at [577, 200] on p "Cats and Dogs must be microchipped by 12 weeks of age or before they are sold/r…" at bounding box center [784, 209] width 529 height 18
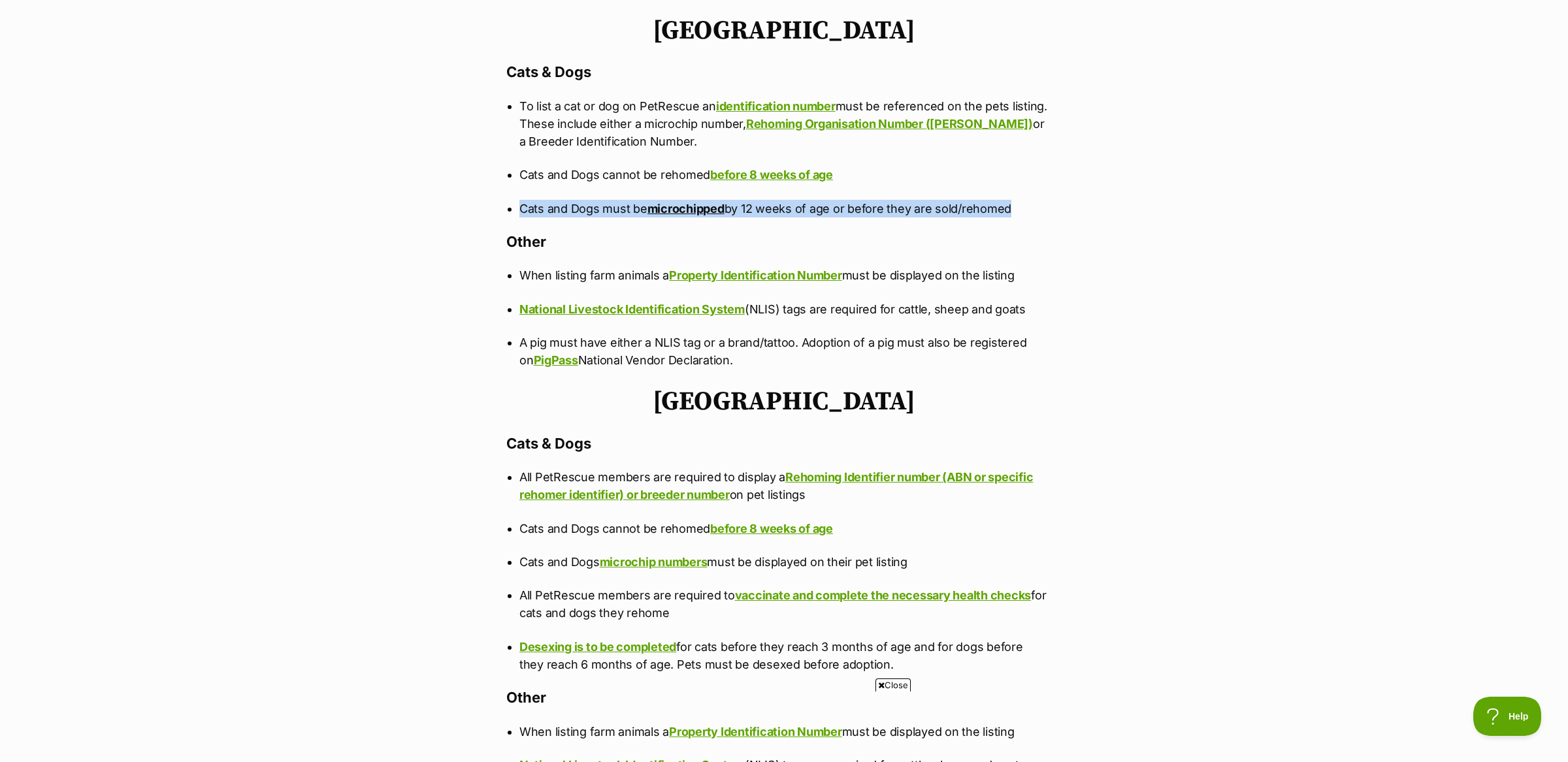
click at [577, 200] on p "Cats and Dogs must be microchipped by 12 weeks of age or before they are sold/r…" at bounding box center [784, 209] width 529 height 18
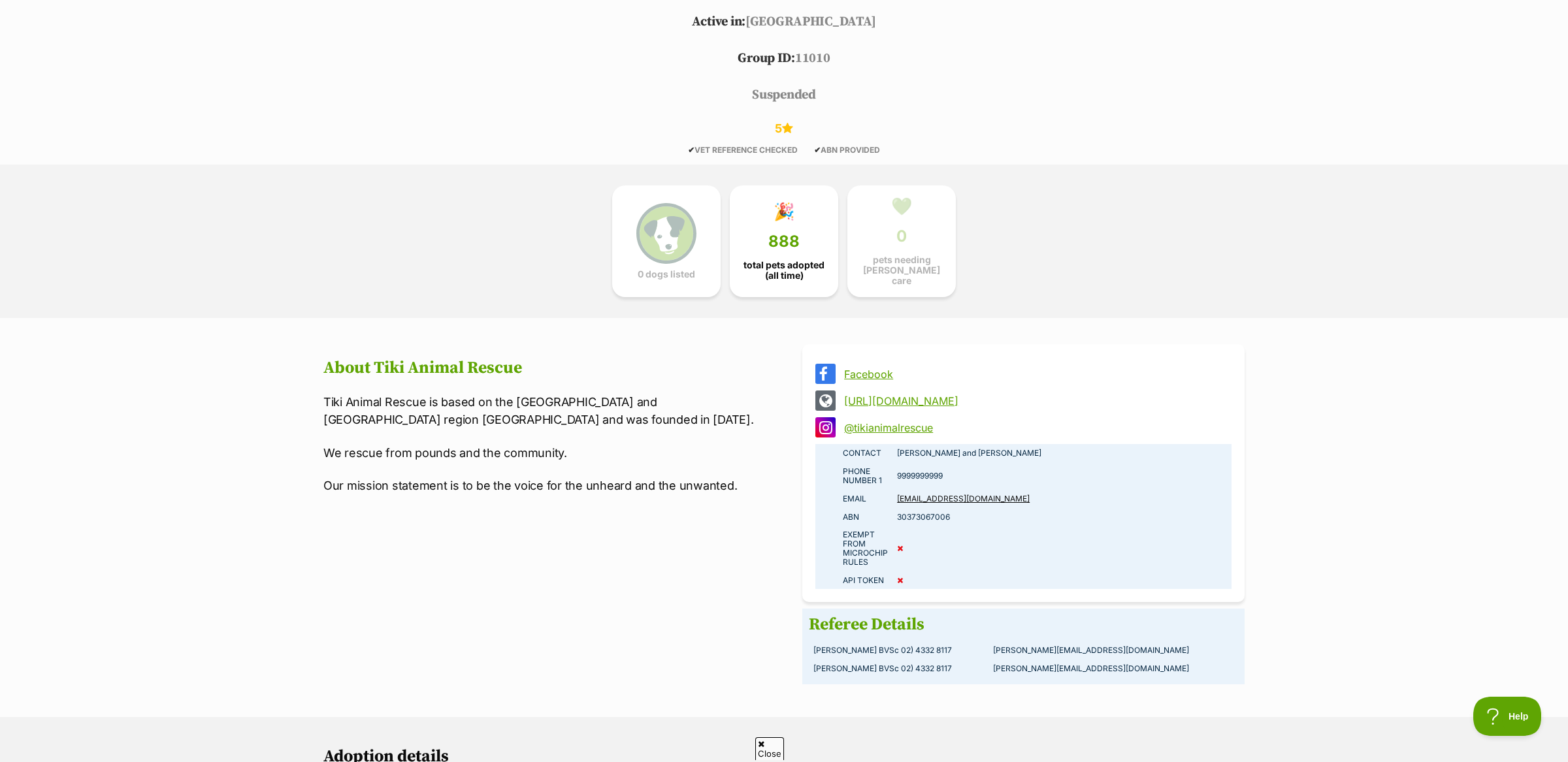
scroll to position [645, 0]
click at [648, 401] on p "Tiki Animal Rescue is based on the [GEOGRAPHIC_DATA] and [GEOGRAPHIC_DATA] regi…" at bounding box center [544, 409] width 443 height 35
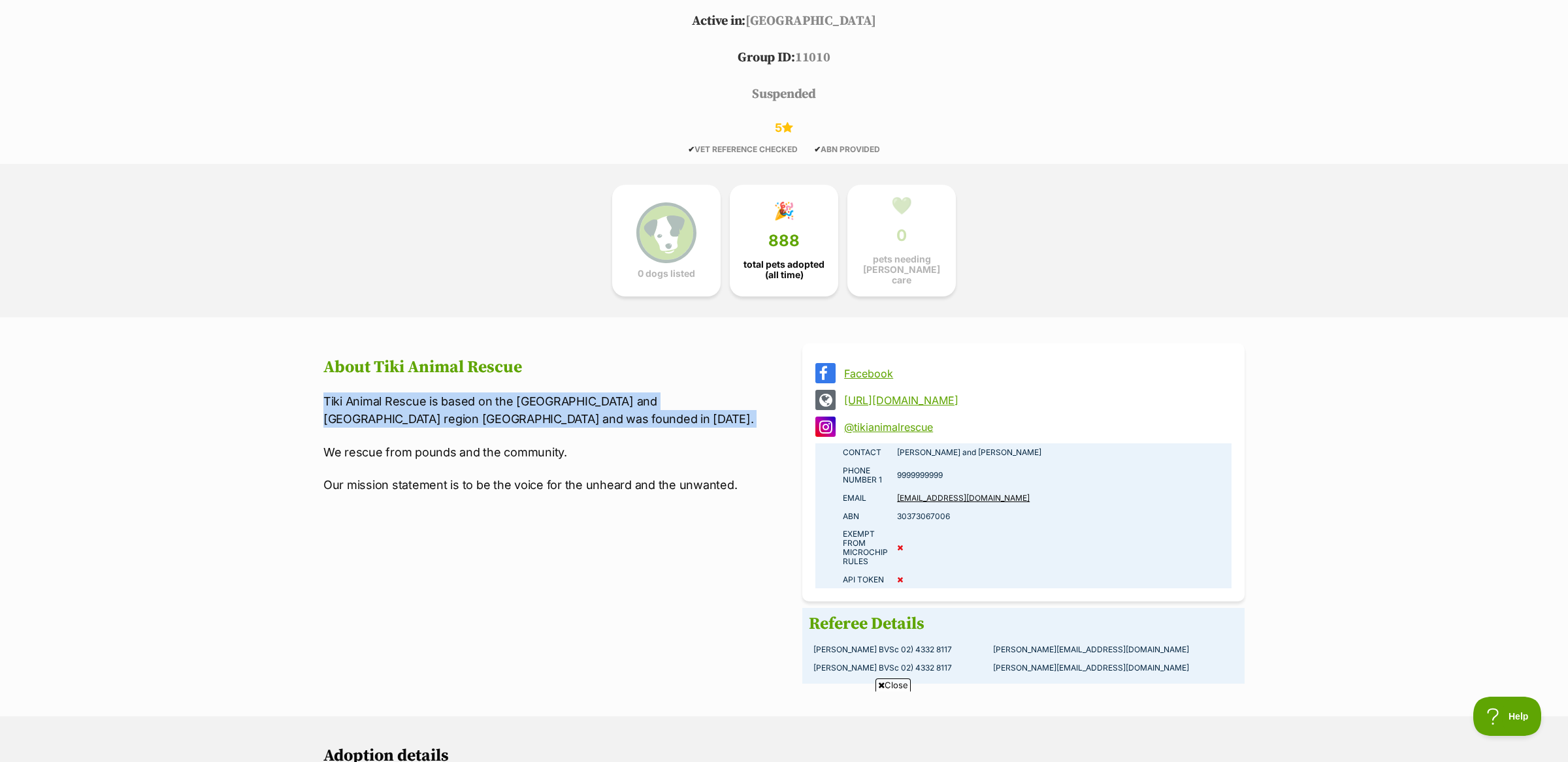
click at [648, 401] on p "Tiki Animal Rescue is based on the [GEOGRAPHIC_DATA] and [GEOGRAPHIC_DATA] regi…" at bounding box center [544, 409] width 443 height 35
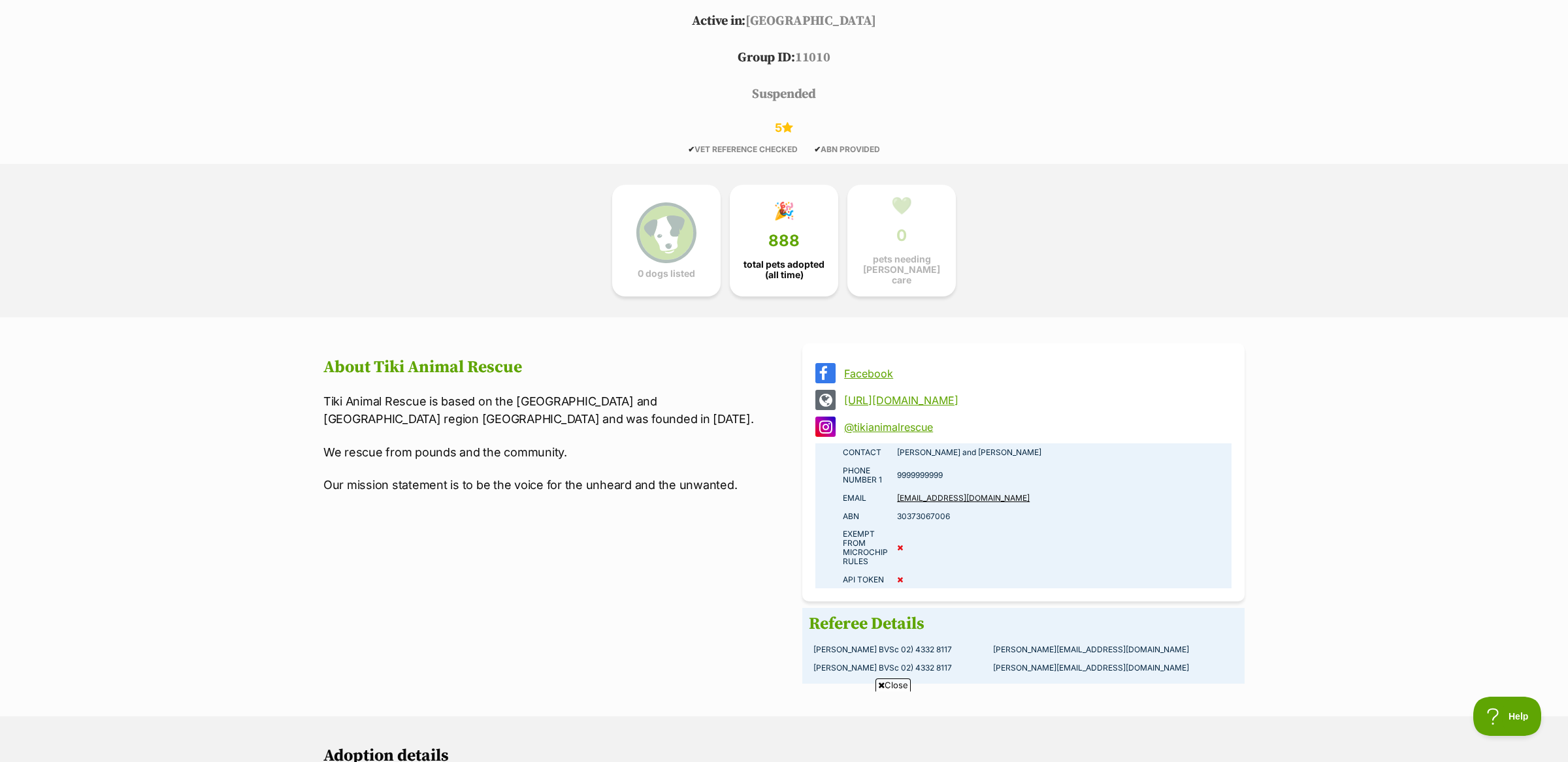
click at [777, 594] on section "Facebook [URL][DOMAIN_NAME] @tikianimalrescue Contact [PERSON_NAME] and [PERSON…" at bounding box center [784, 517] width 922 height 347
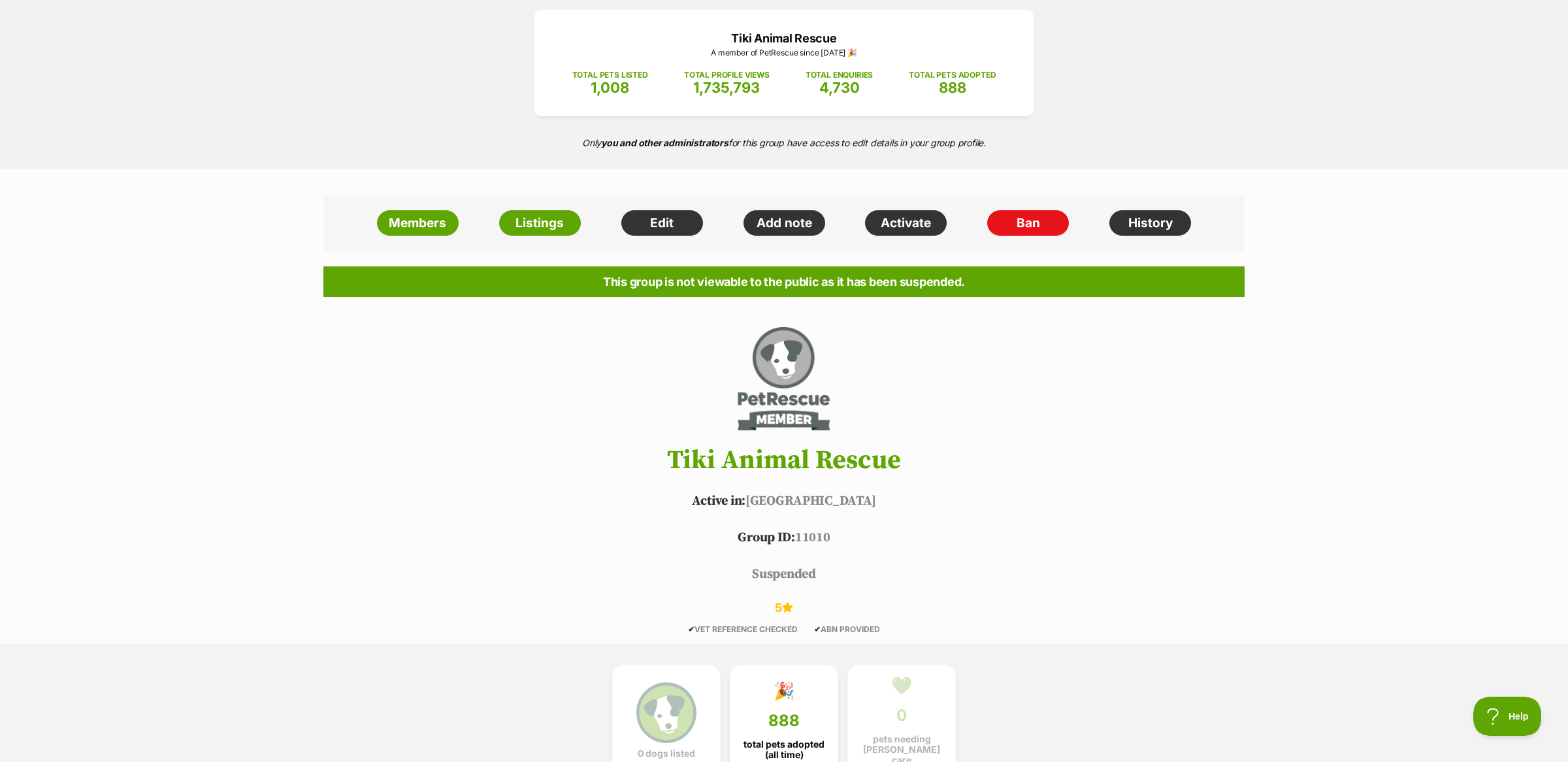
scroll to position [0, 0]
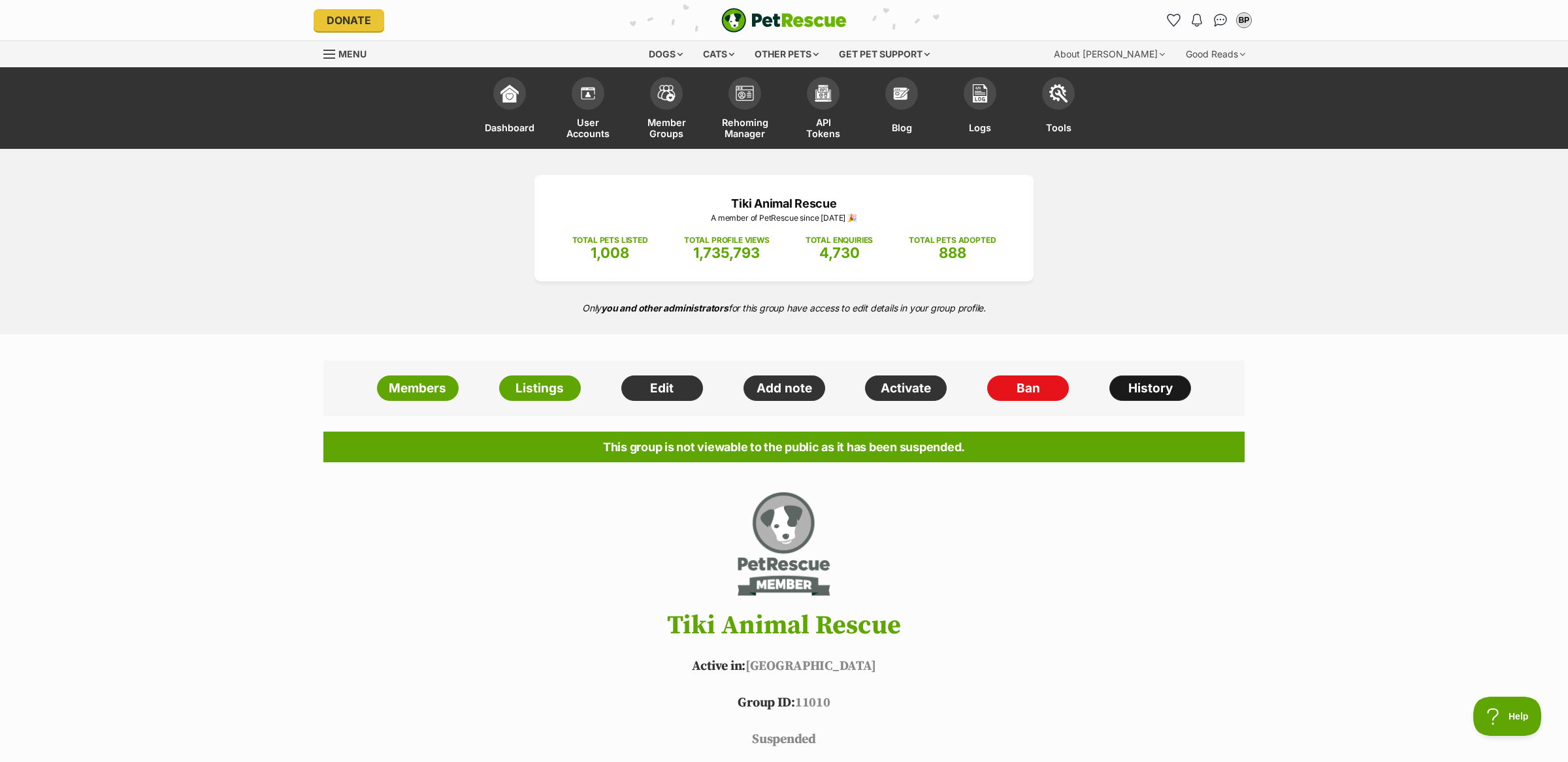
click at [1160, 384] on link "History" at bounding box center [1150, 389] width 82 height 26
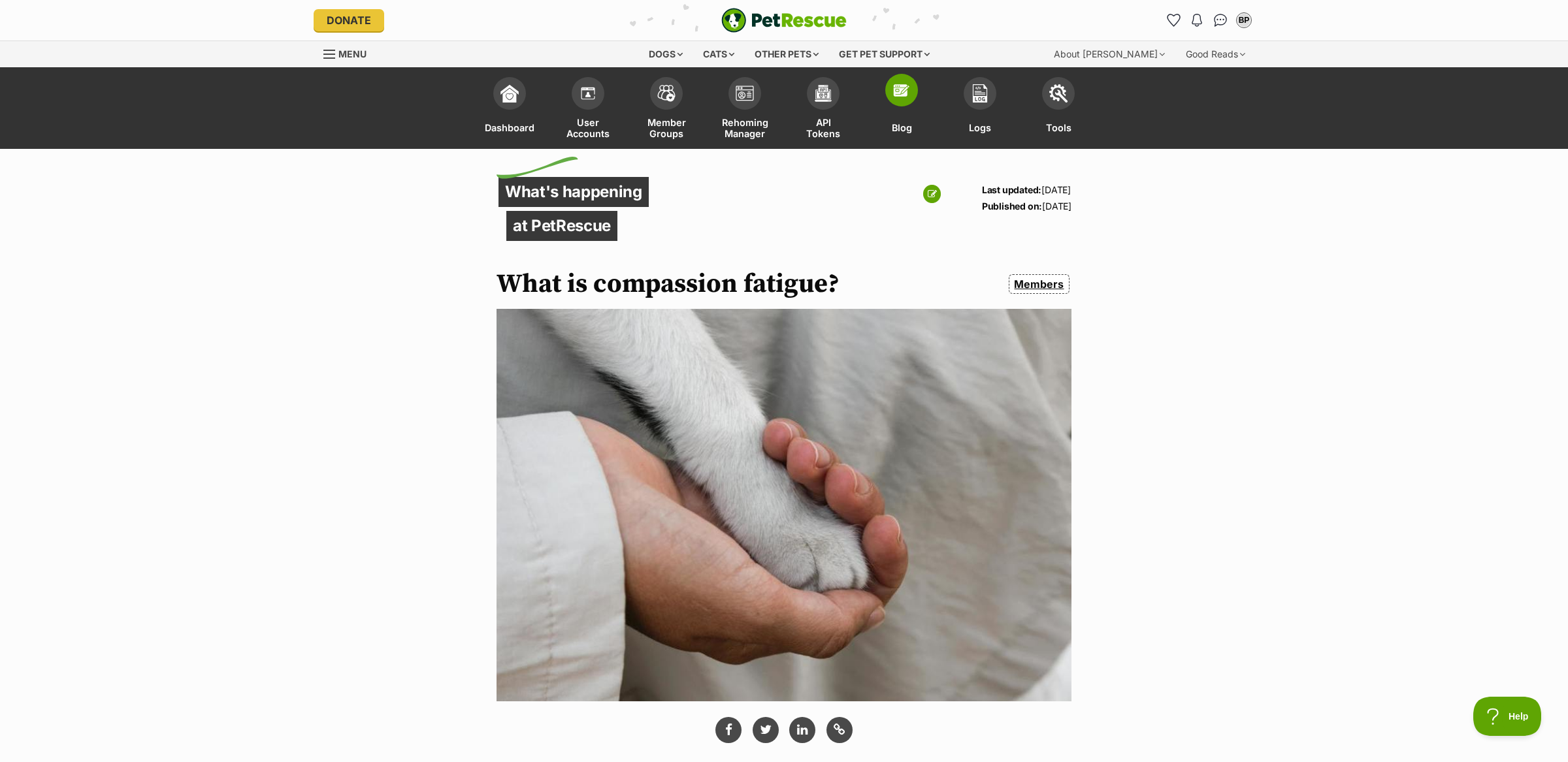
click at [906, 97] on img at bounding box center [902, 90] width 19 height 19
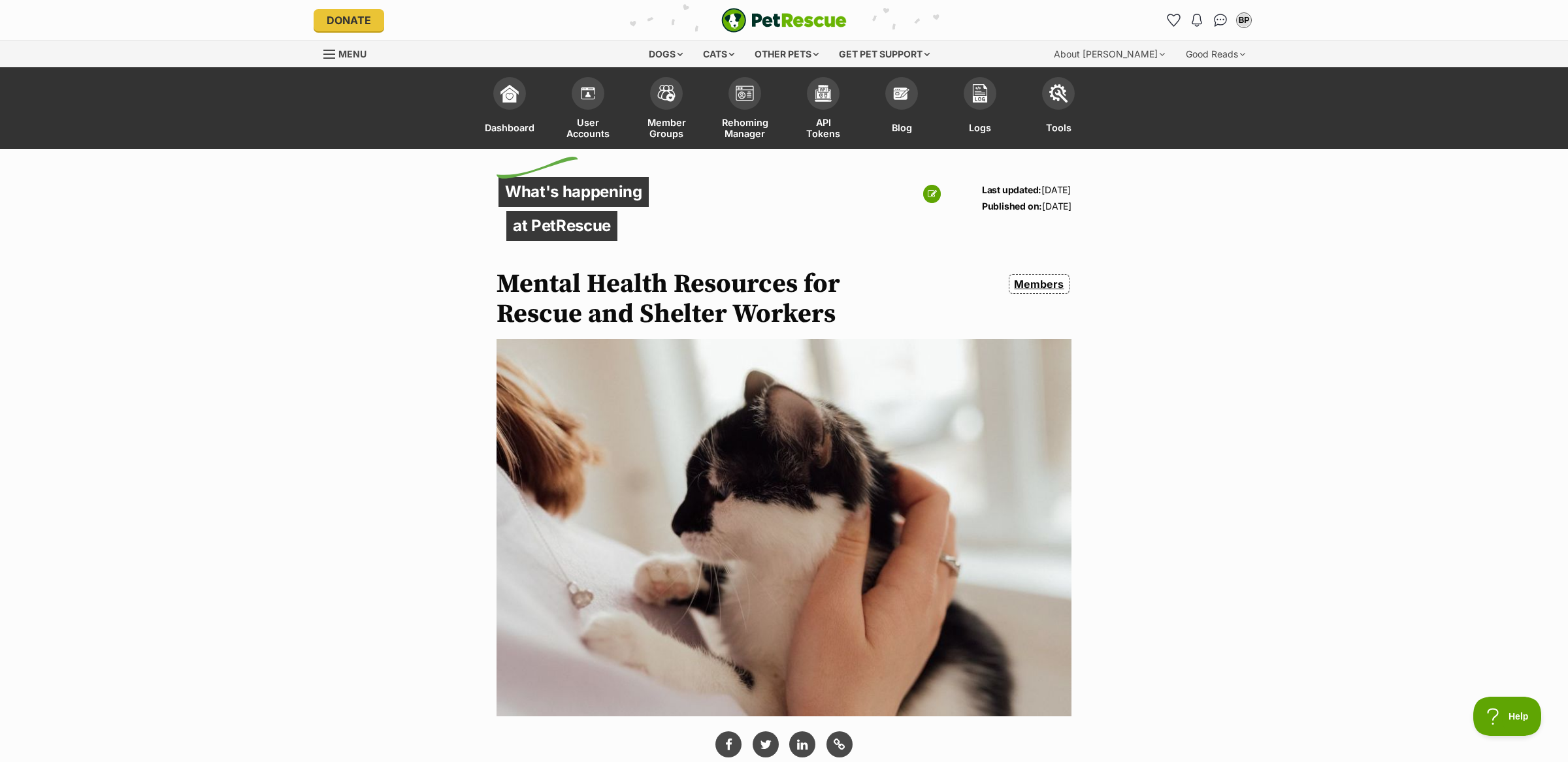
click at [574, 273] on h1 "Mental Health Resources for Rescue and Shelter Workers" at bounding box center [683, 299] width 374 height 60
click at [567, 291] on h1 "Mental Health Resources for Rescue and Shelter Workers" at bounding box center [683, 299] width 374 height 60
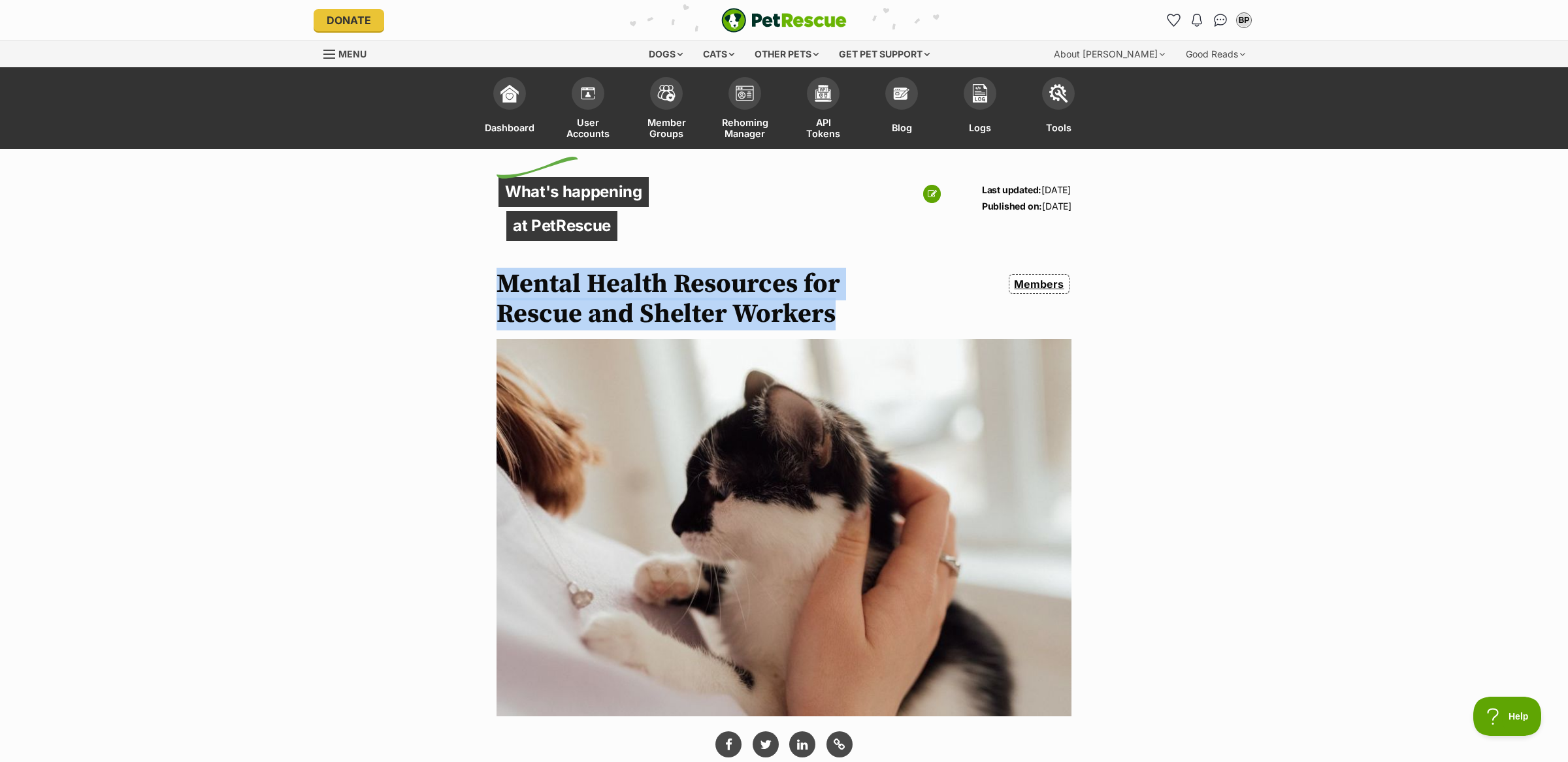
click at [567, 291] on h1 "Mental Health Resources for Rescue and Shelter Workers" at bounding box center [683, 299] width 374 height 60
copy div "Mental Health Resources for Rescue and Shelter Workers"
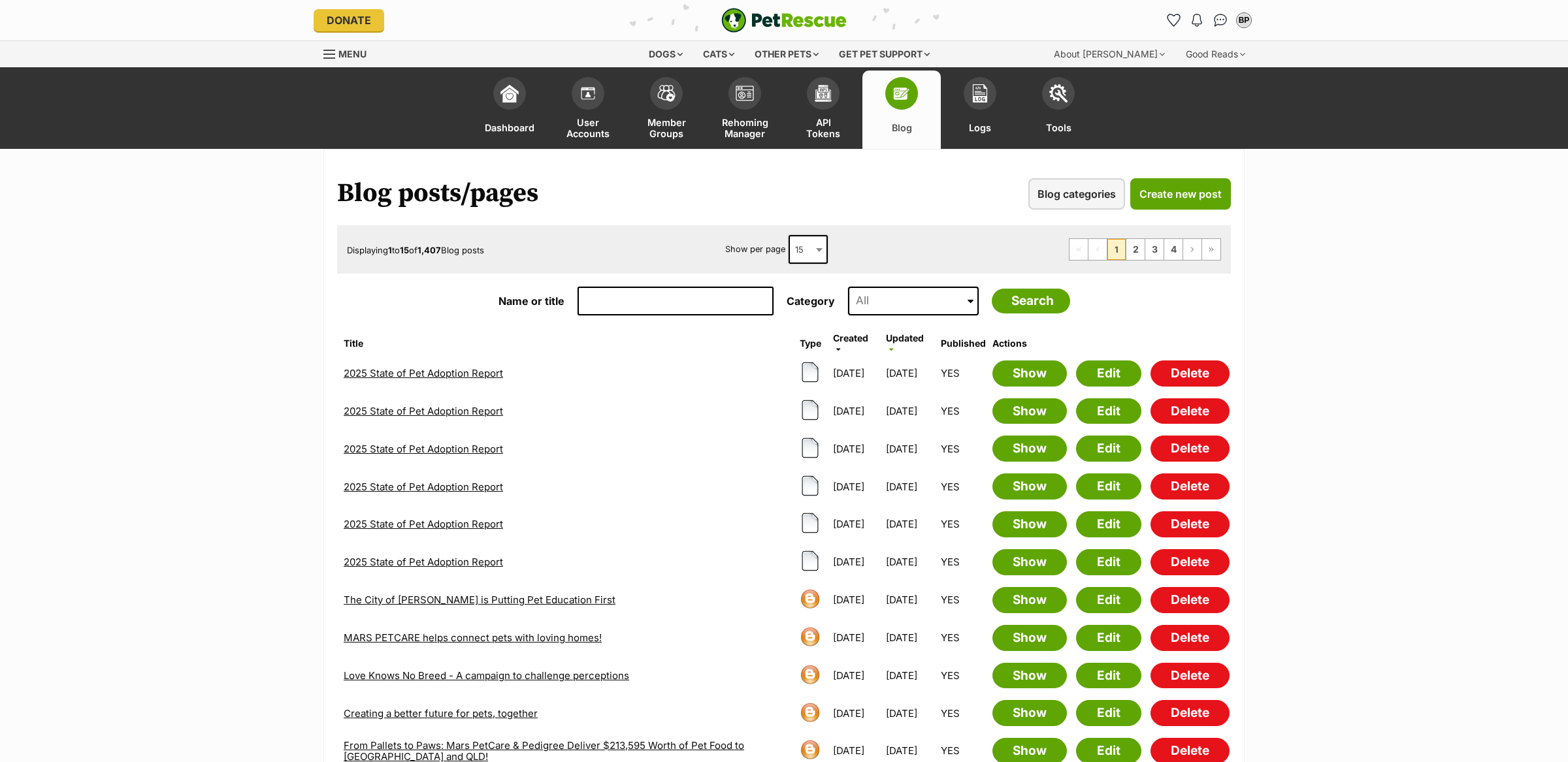
click at [674, 299] on input "Name or title" at bounding box center [676, 301] width 196 height 29
type input "foster"
click at [992, 289] on input "Search" at bounding box center [1031, 301] width 78 height 25
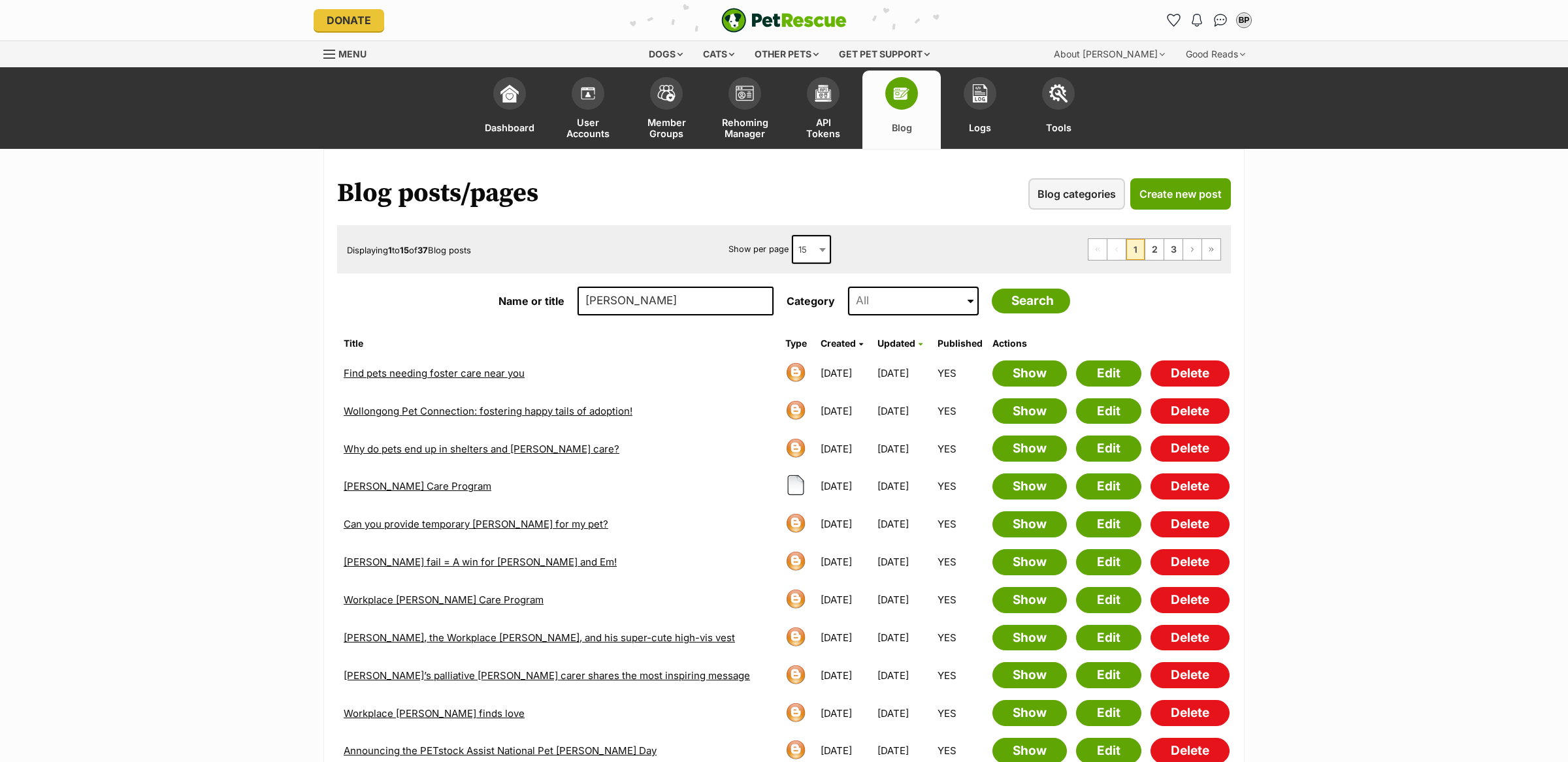
click at [406, 409] on link "Wollongong Pet Connection: fostering happy tails of adoption!" at bounding box center [488, 411] width 289 height 12
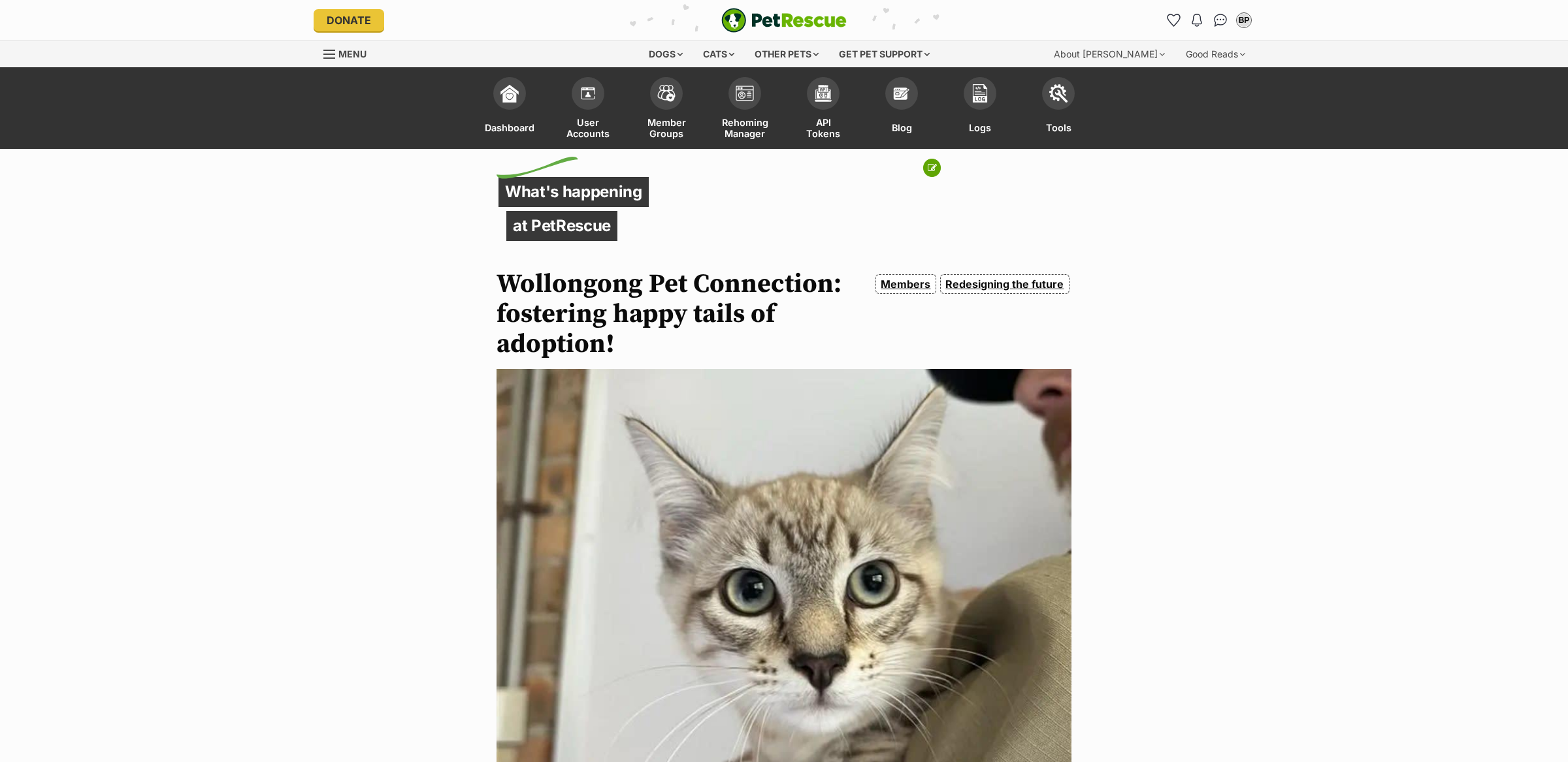
click at [651, 313] on h1 "Wollongong Pet Connection: fostering happy tails of adoption!" at bounding box center [683, 313] width 374 height 90
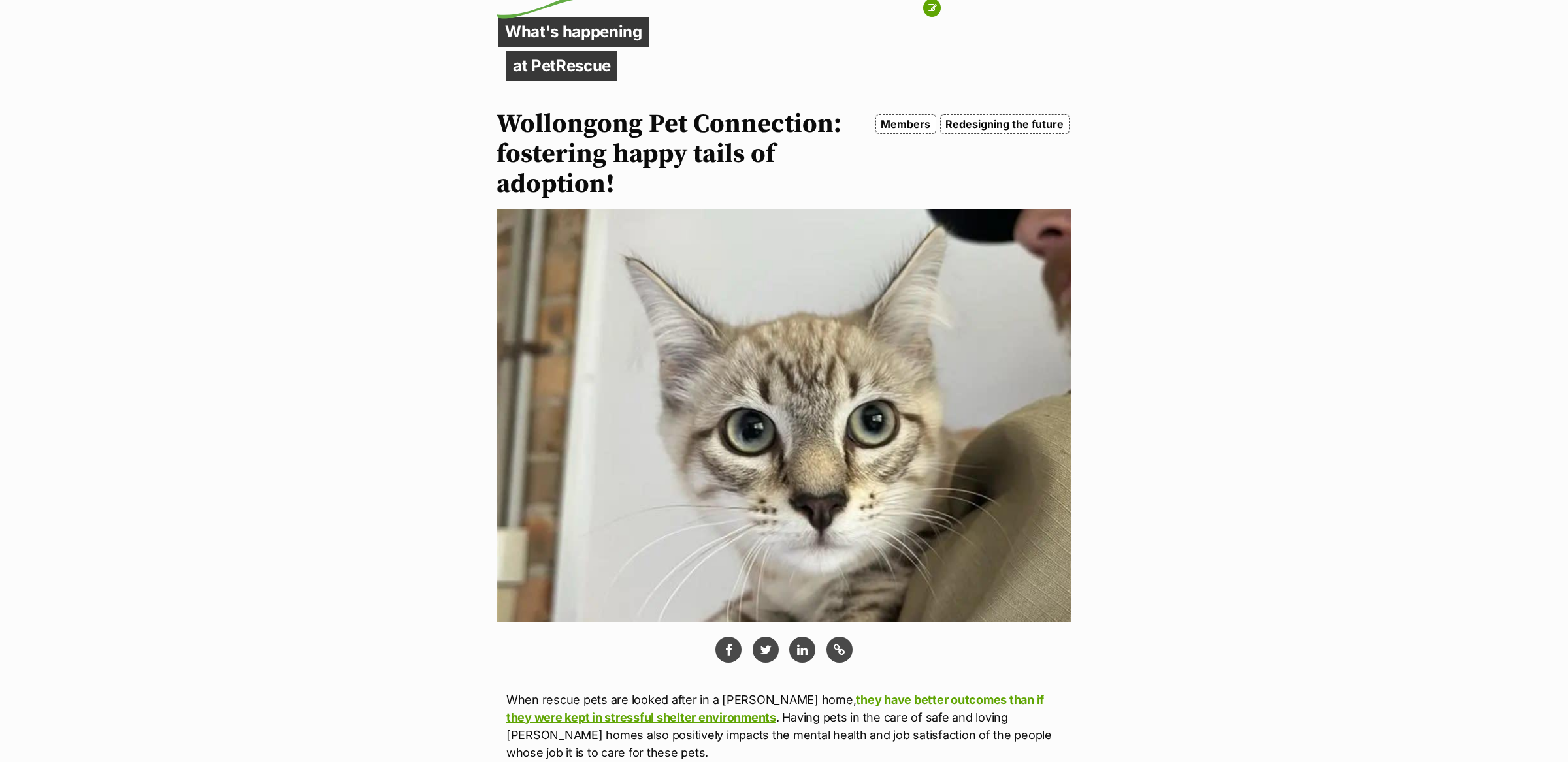
drag, startPoint x: 500, startPoint y: 119, endPoint x: 631, endPoint y: 179, distance: 144.1
click at [631, 179] on h1 "Wollongong Pet Connection: fostering happy tails of adoption!" at bounding box center [683, 154] width 374 height 90
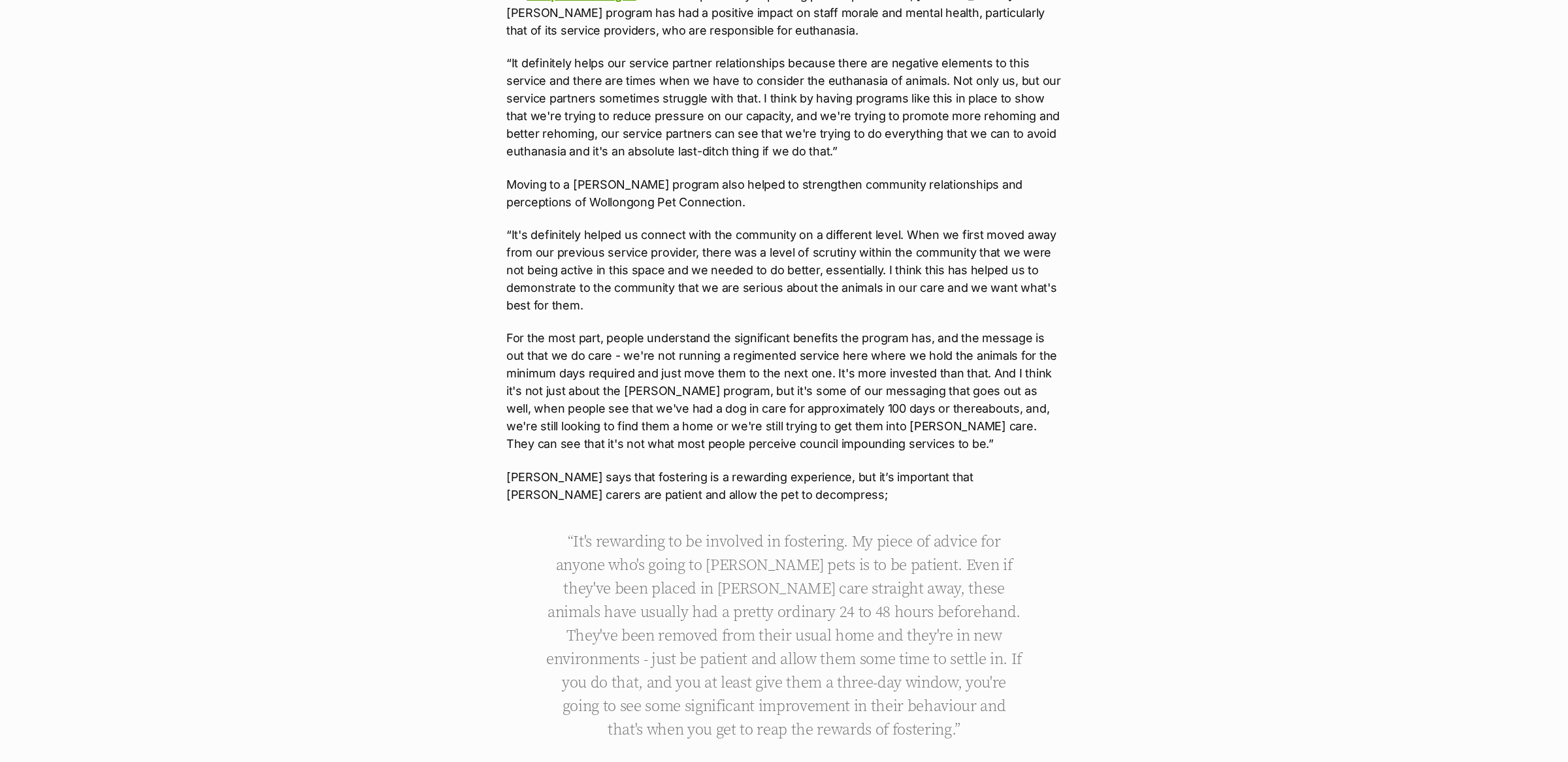
scroll to position [4252, 0]
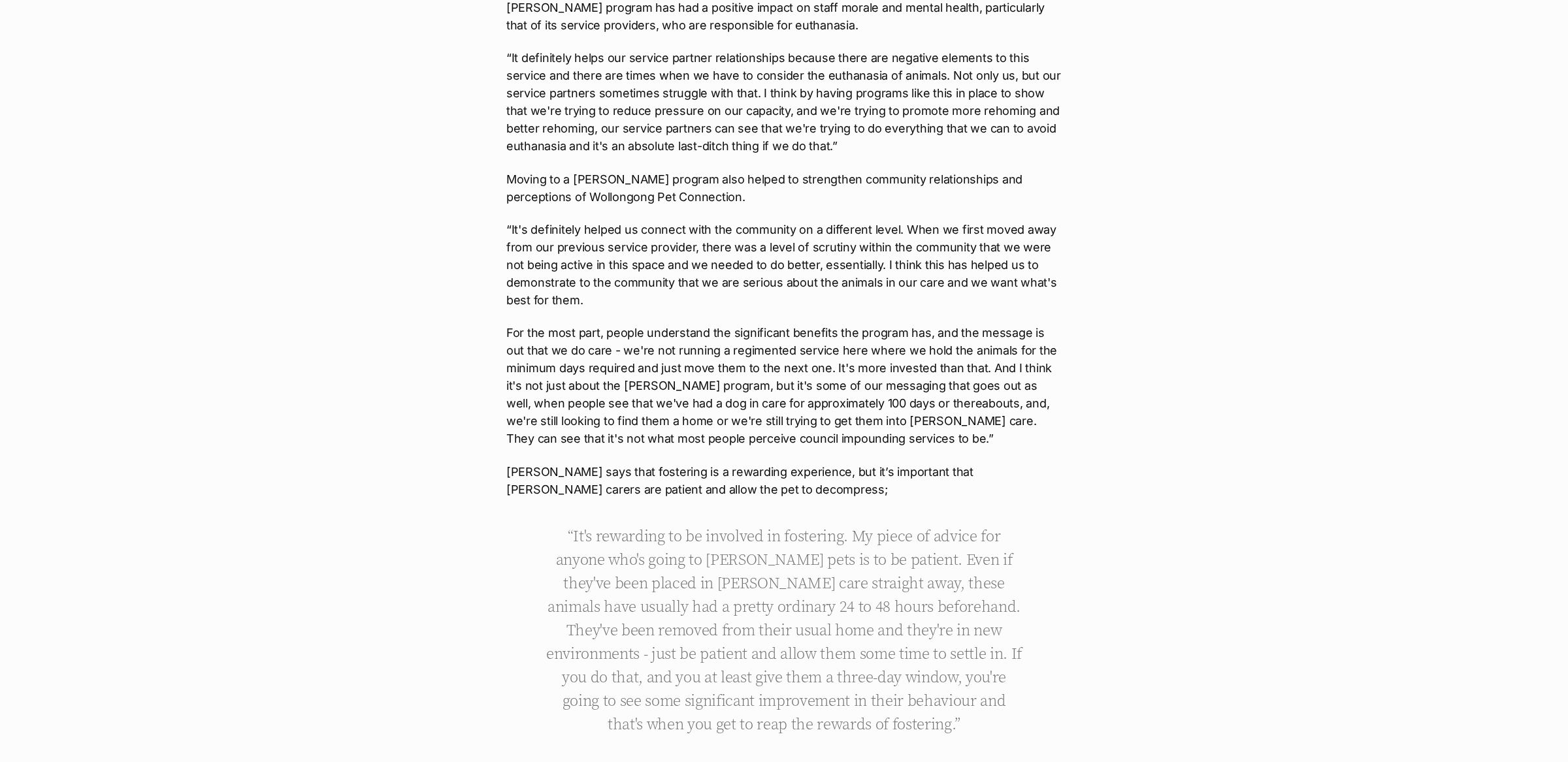
copy h1 "Wollongong Pet Connection: fostering happy tails of adoption!"
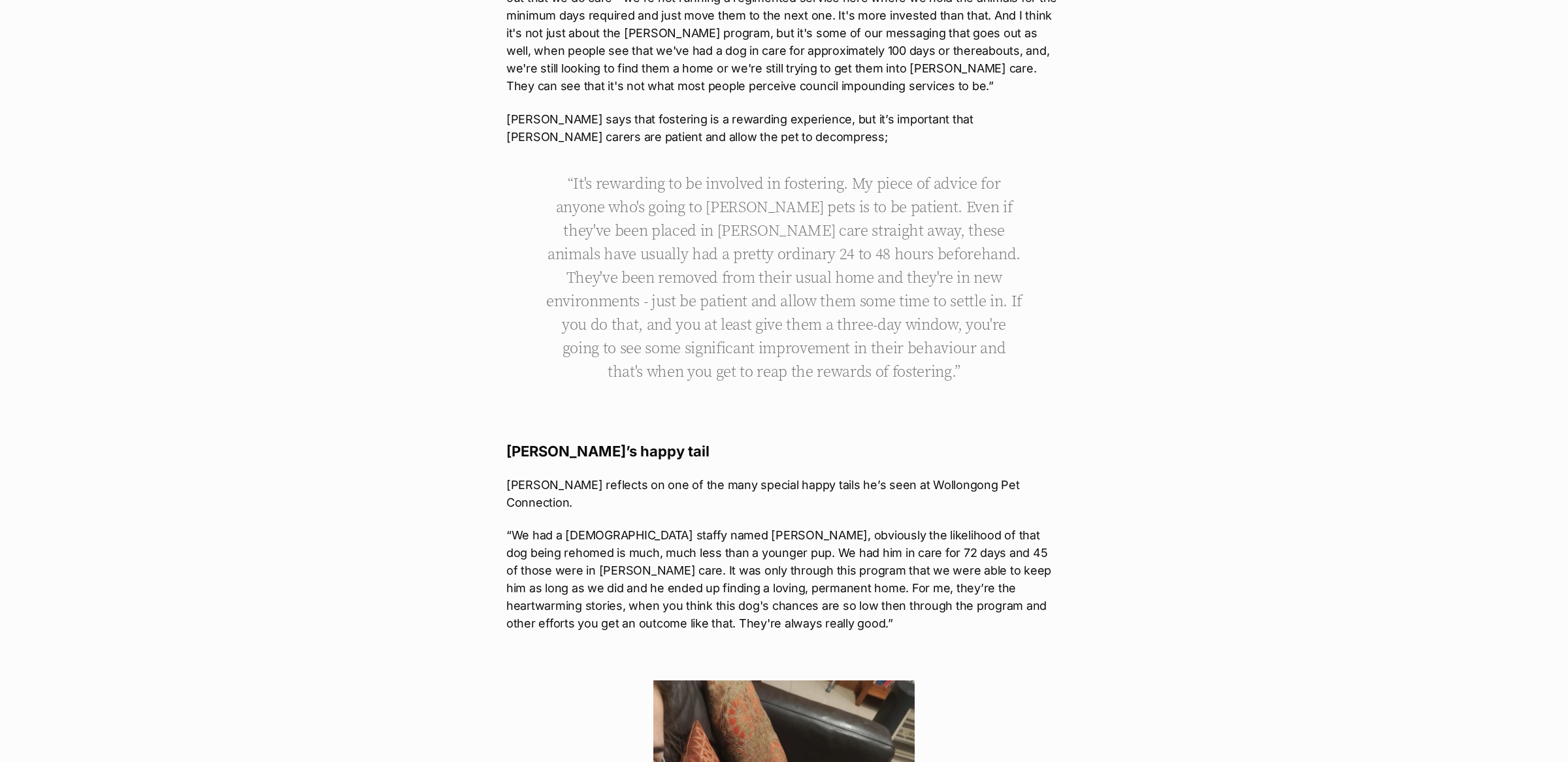
scroll to position [4608, 0]
